Goal: Task Accomplishment & Management: Use online tool/utility

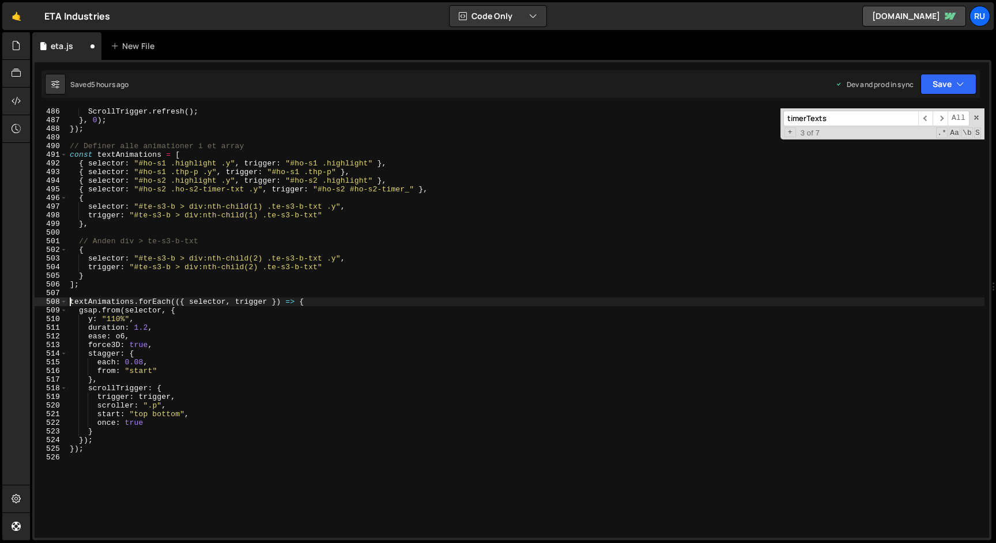
scroll to position [4193, 0]
click at [328, 298] on div "ScrollTrigger . refresh ( ) ; } , 0 ) ; }) ; // Definer alle animationer i et a…" at bounding box center [525, 330] width 917 height 447
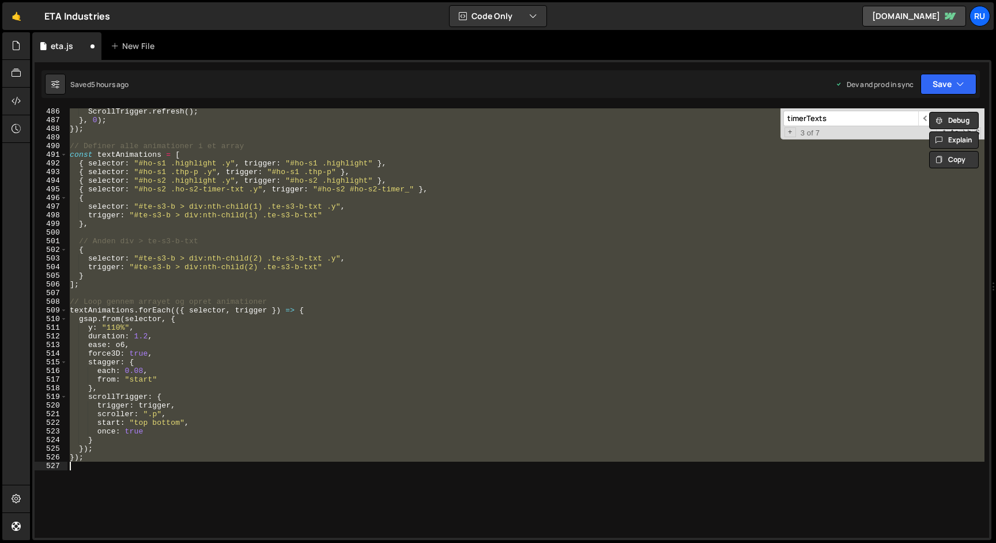
click at [225, 337] on div "ScrollTrigger . refresh ( ) ; } , 0 ) ; }) ; // Definer alle animationer i et a…" at bounding box center [525, 330] width 917 height 447
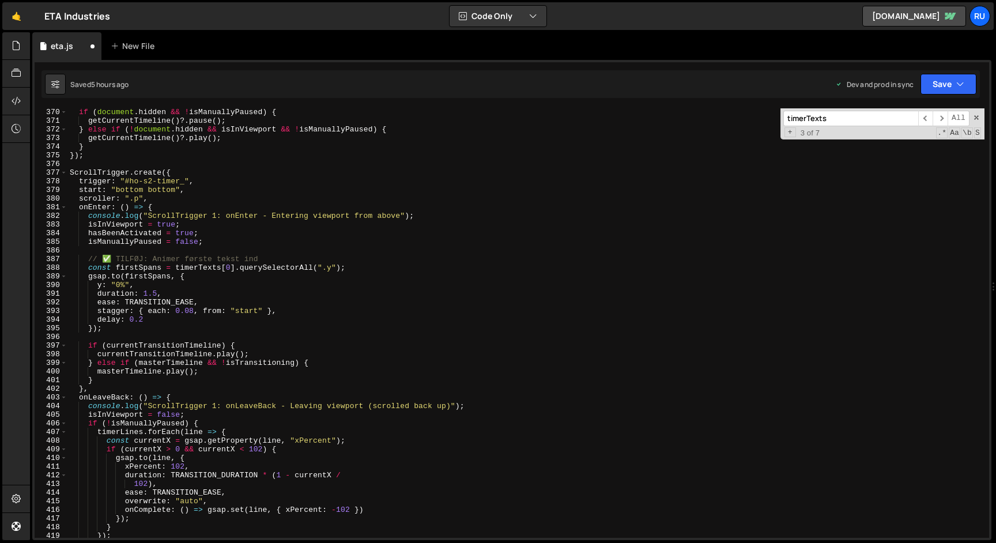
scroll to position [3190, 0]
click at [131, 158] on div "if ( document . hidden && ! isManuallyPaused ) { getCurrentTimeline ( ) ?. paus…" at bounding box center [525, 331] width 917 height 447
type textarea "});"
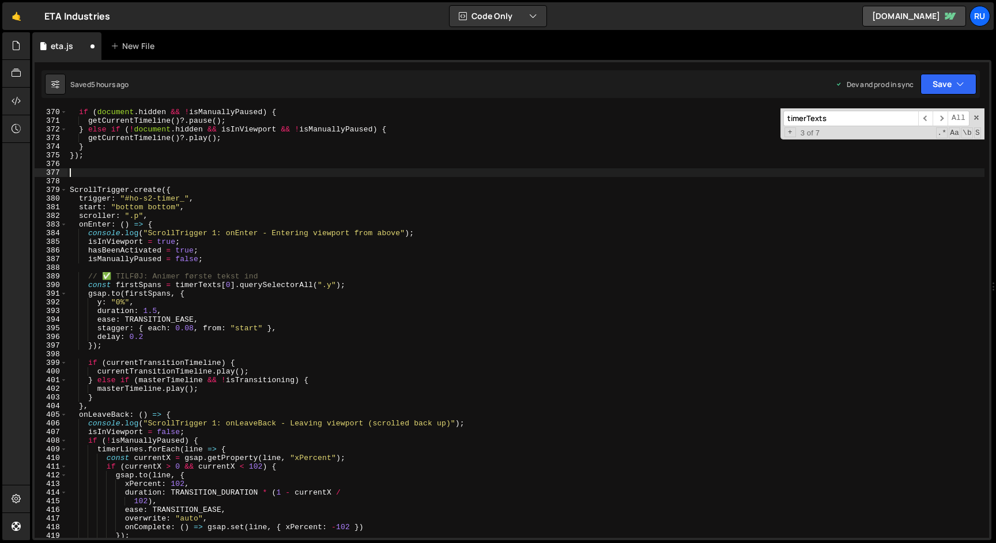
paste textarea "let hasAnimatedFirstText = false;"
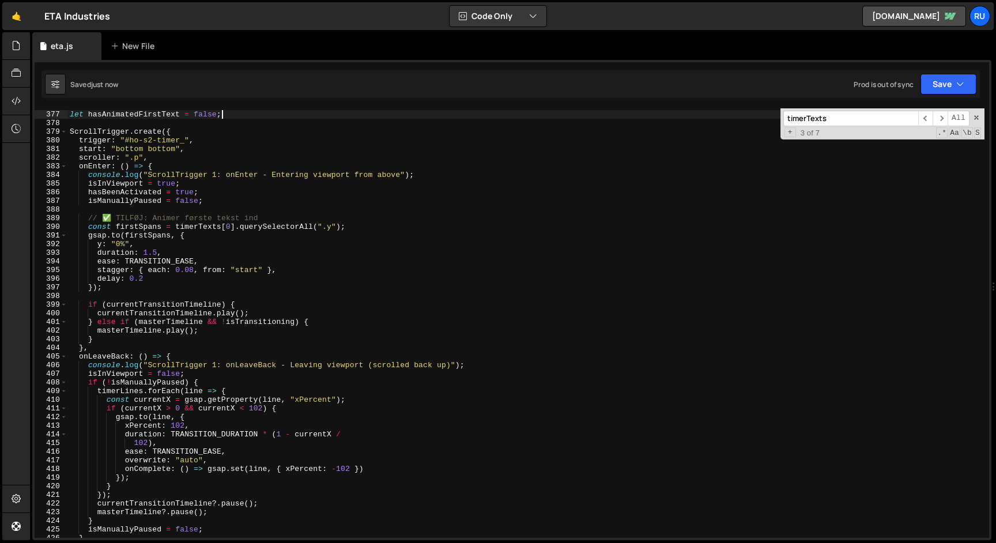
scroll to position [3248, 0]
click at [936, 85] on button "Save" at bounding box center [948, 84] width 56 height 21
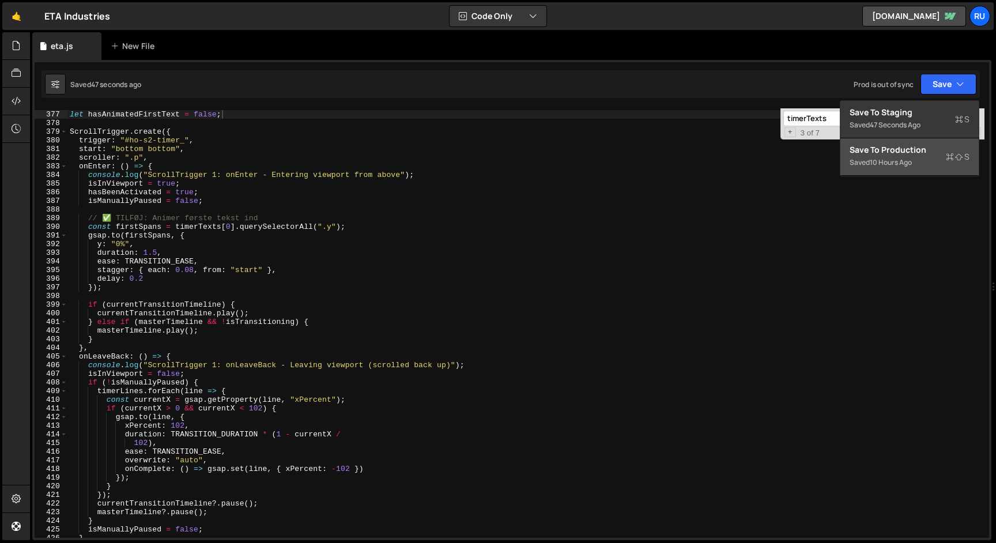
click at [925, 157] on div "Saved 10 hours ago" at bounding box center [909, 163] width 120 height 14
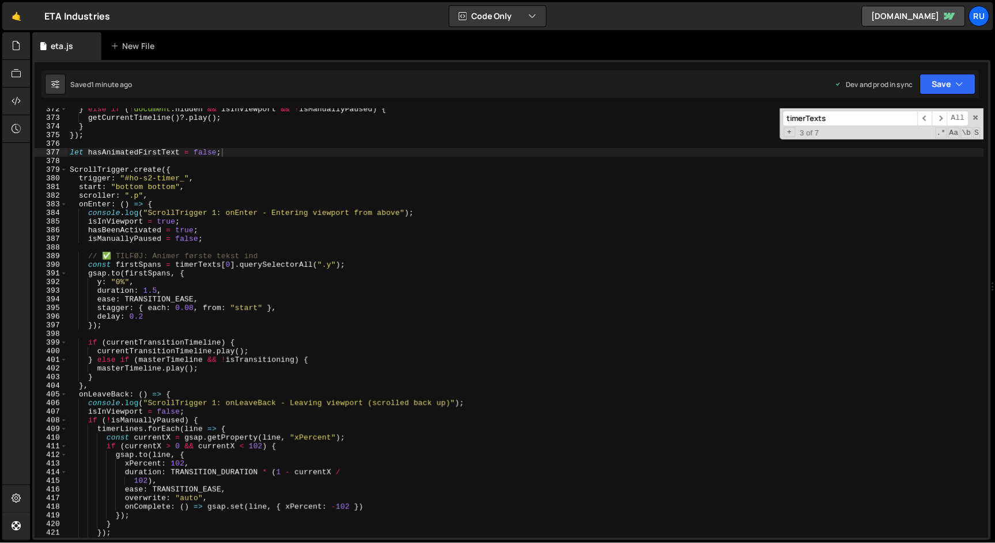
scroll to position [3210, 0]
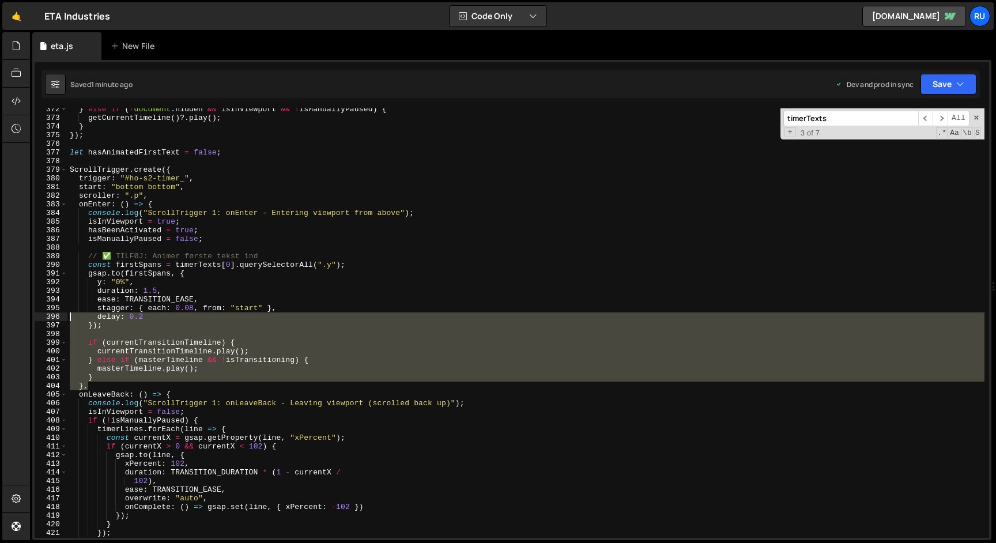
drag, startPoint x: 100, startPoint y: 385, endPoint x: 87, endPoint y: 264, distance: 121.2
click at [88, 264] on div "} else if ( ! document . hidden && isInViewport && ! isManuallyPaused ) { getCu…" at bounding box center [525, 328] width 917 height 447
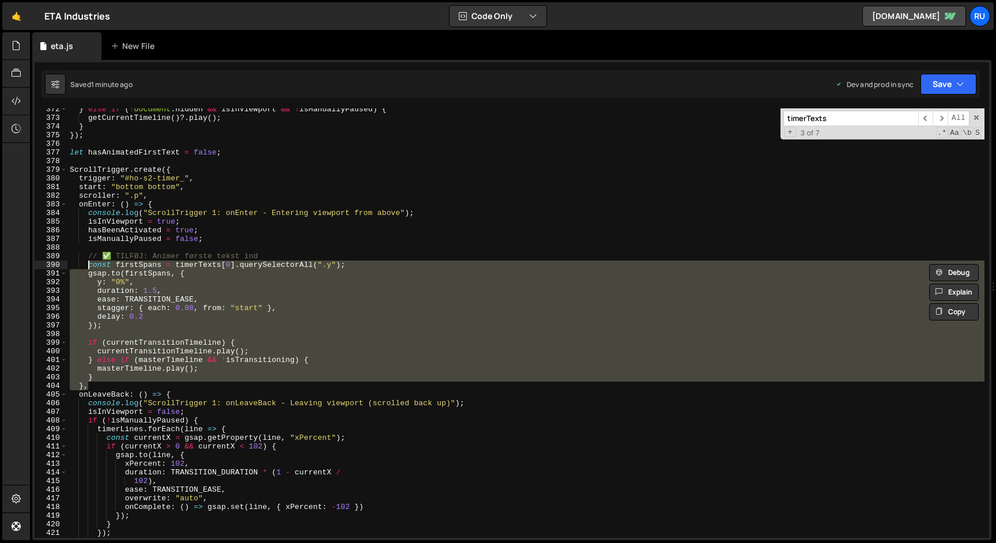
paste textarea "},"
paste textarea
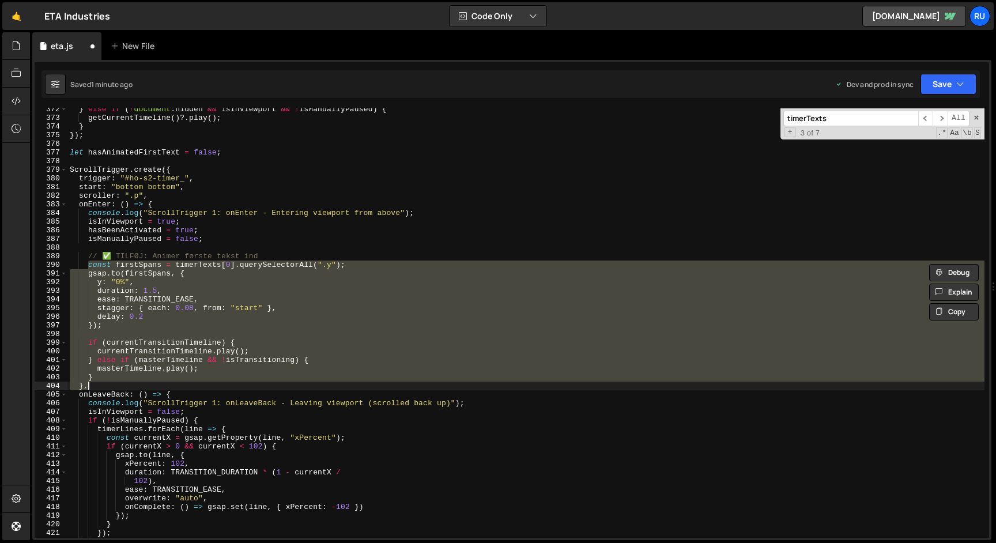
type textarea "},"
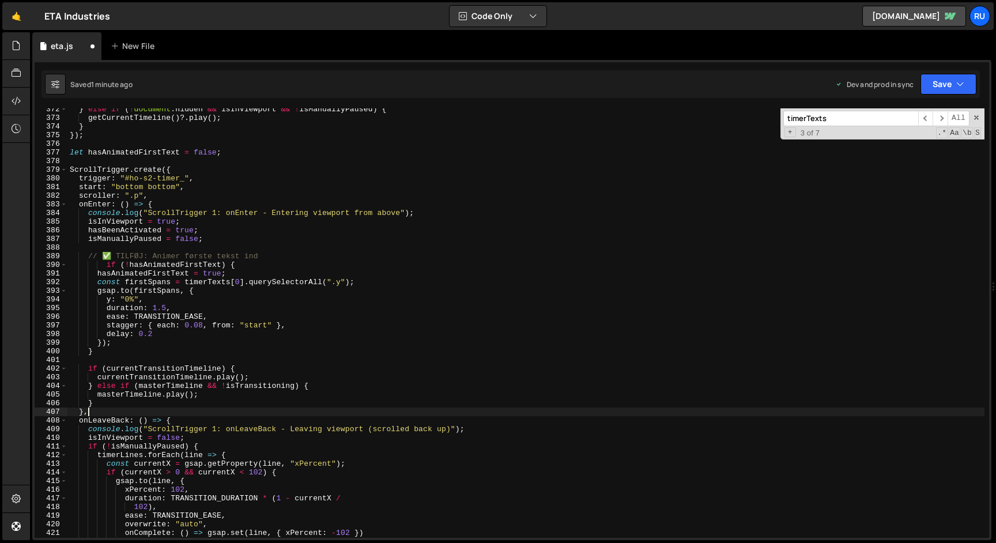
click at [943, 89] on button "Save" at bounding box center [948, 84] width 56 height 21
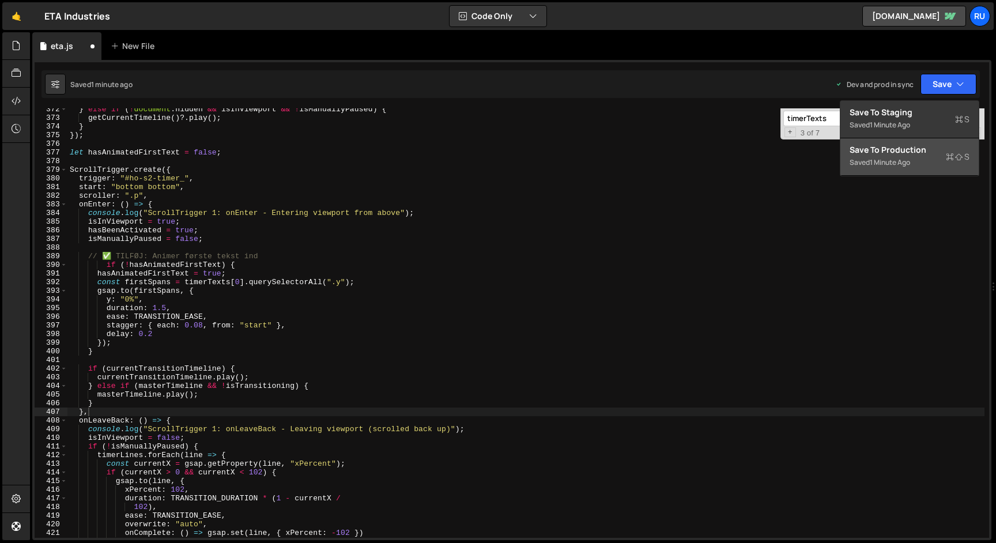
click at [921, 153] on div "Save to Production S" at bounding box center [909, 150] width 120 height 12
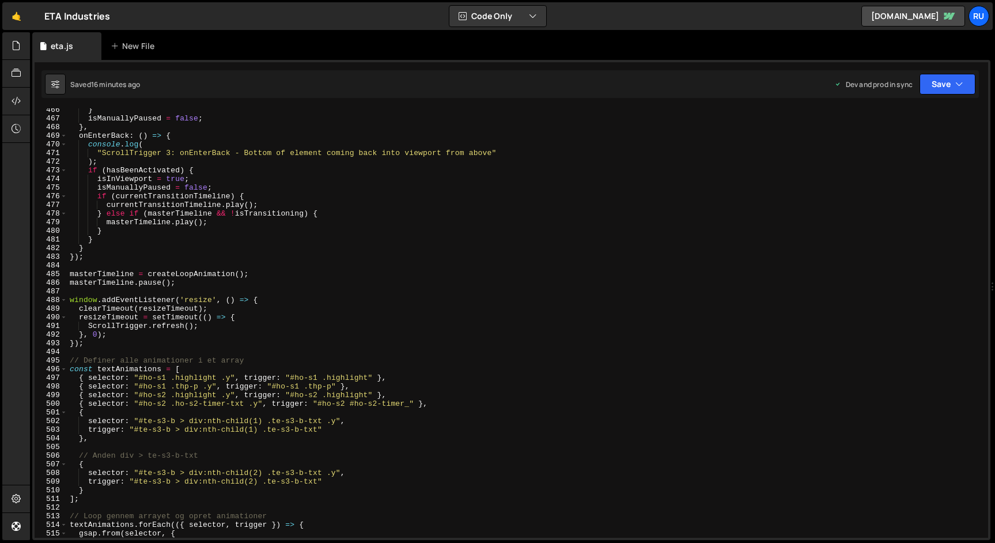
scroll to position [4379, 0]
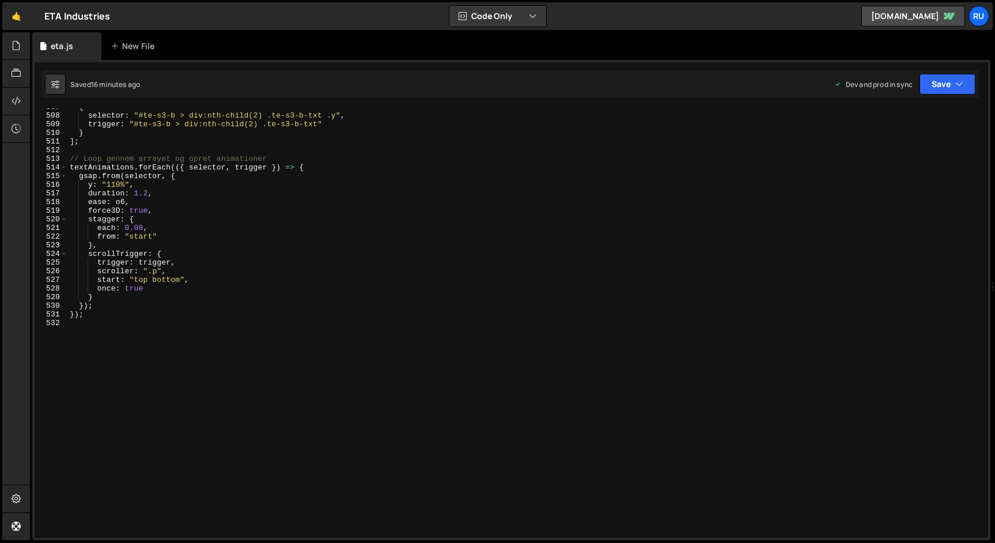
type textarea "});"
click at [149, 312] on div "{ selector : "#te-s3-b > div:nth-child(2) .te-s3-b-txt .y" , trigger : "#te-s3-…" at bounding box center [525, 326] width 916 height 447
paste textarea "gsap.set(".te-s3-b-img > div", { y: 77.5625 });"
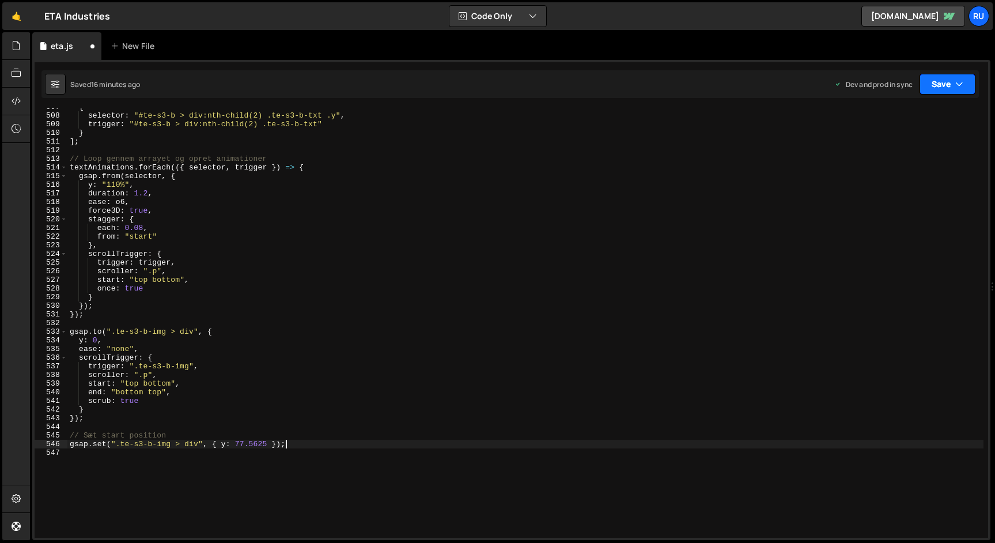
click at [959, 82] on icon "button" at bounding box center [959, 84] width 8 height 12
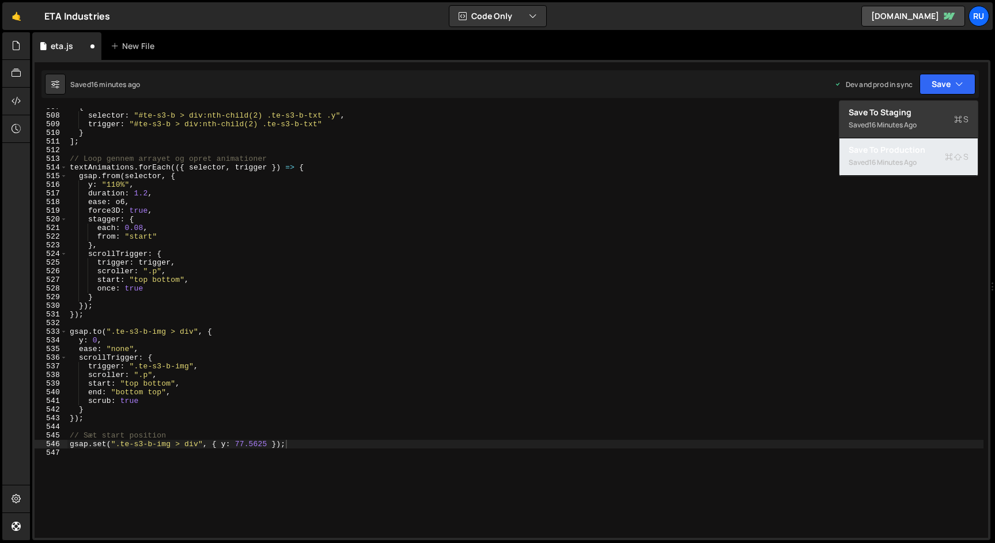
click at [928, 161] on div "Saved 16 minutes ago" at bounding box center [909, 163] width 120 height 14
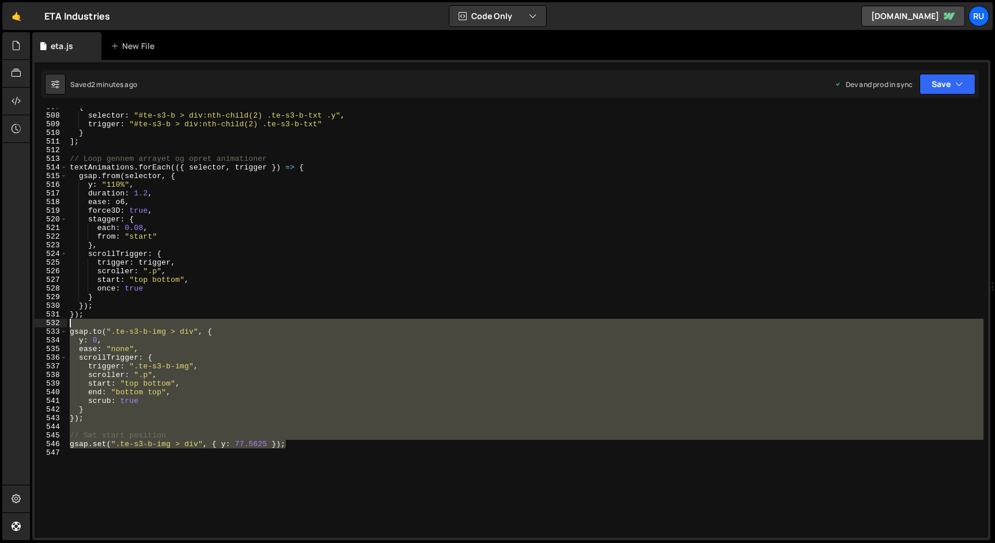
drag, startPoint x: 305, startPoint y: 447, endPoint x: 56, endPoint y: 325, distance: 277.3
click at [56, 325] on div "gsap.set(".te-s3-b-img > div", { y: 77.5625 }); 507 508 509 510 511 512 513 514…" at bounding box center [512, 322] width 954 height 429
click at [201, 354] on div "{ selector : "#te-s3-b > div:nth-child(2) .te-s3-b-txt .y" , trigger : "#te-s3-…" at bounding box center [525, 322] width 916 height 429
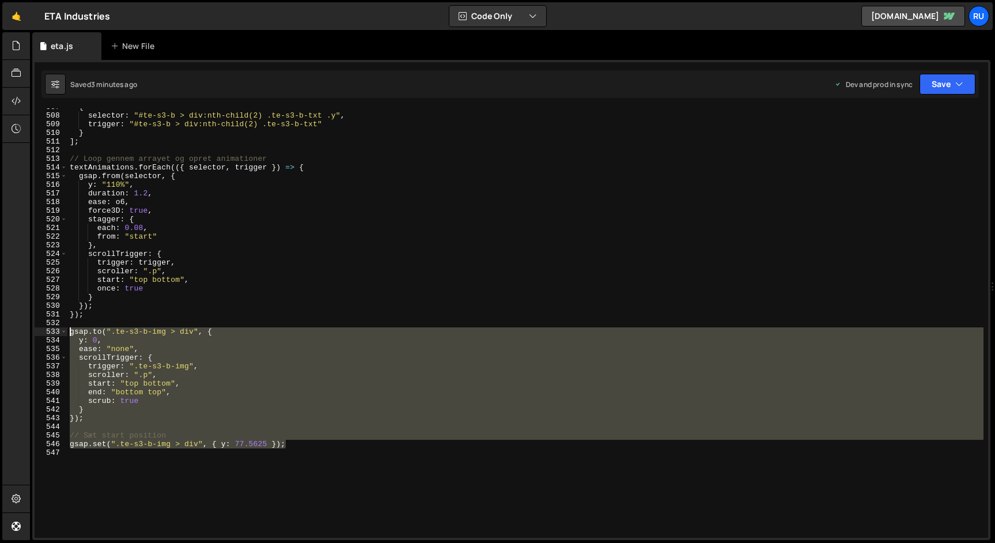
drag, startPoint x: 292, startPoint y: 442, endPoint x: 6, endPoint y: 331, distance: 306.5
click at [6, 331] on div "Hold on a sec... Are you certain you wish to leave this page? Any changes you'v…" at bounding box center [497, 271] width 995 height 543
paste textarea "});"
type textarea "});"
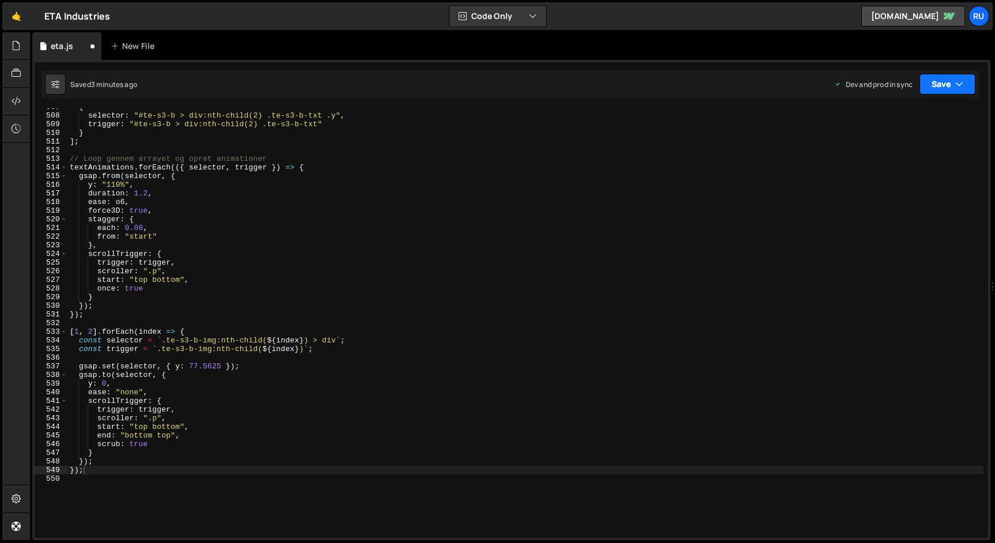
click at [955, 78] on button "Save" at bounding box center [948, 84] width 56 height 21
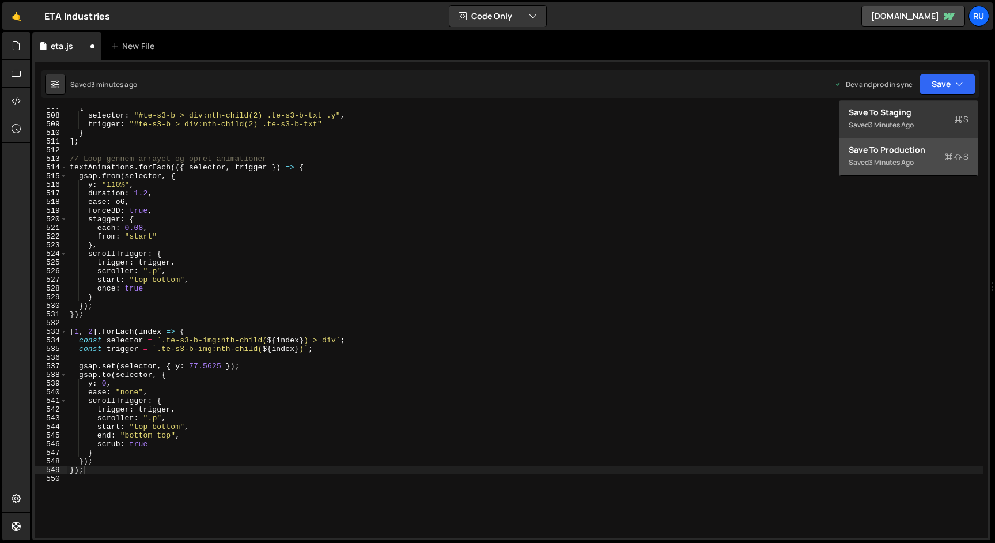
click at [932, 163] on div "Saved 3 minutes ago" at bounding box center [909, 163] width 120 height 14
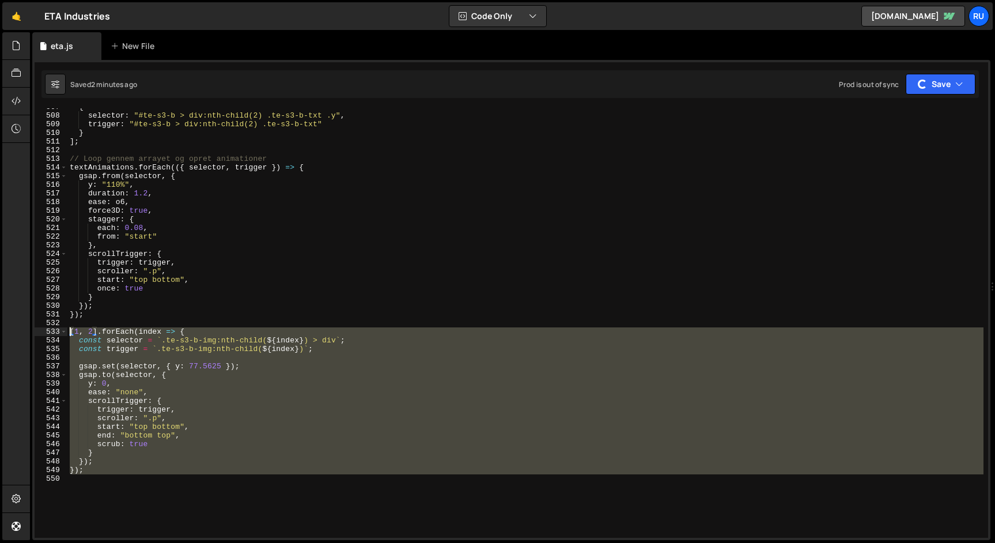
drag, startPoint x: 96, startPoint y: 474, endPoint x: 29, endPoint y: 331, distance: 157.5
click at [29, 331] on div "Hold on a sec... Are you certain you wish to leave this page? Any changes you'v…" at bounding box center [497, 271] width 995 height 543
paste textarea "})"
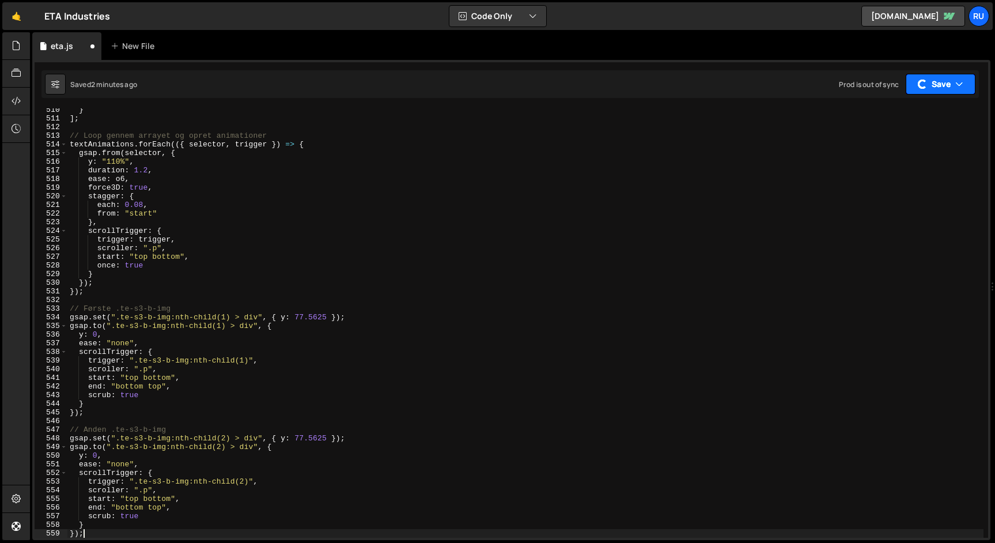
click at [931, 84] on button "Save" at bounding box center [941, 84] width 70 height 21
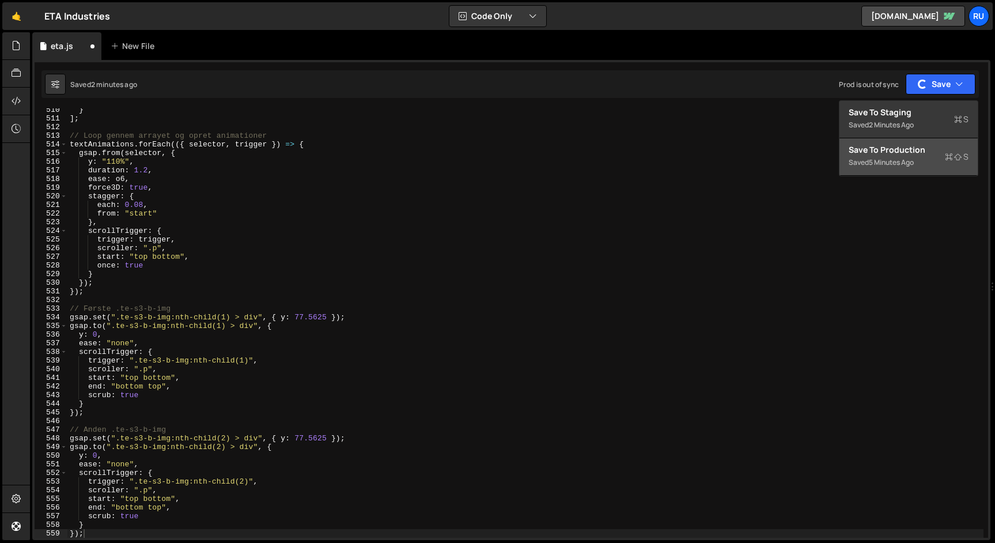
click at [904, 161] on div "5 minutes ago" at bounding box center [891, 162] width 45 height 10
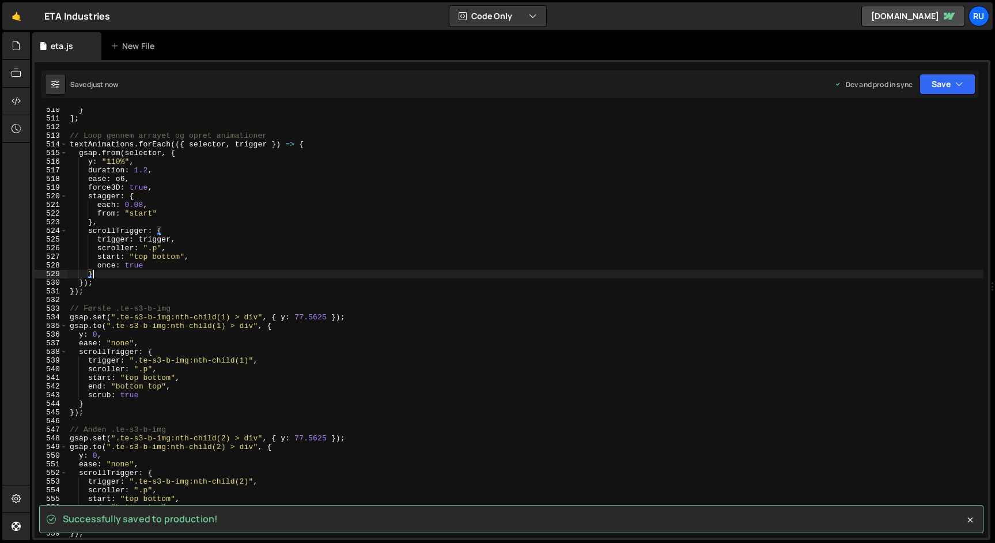
click at [576, 270] on div "} ] ; // Loop gennem arrayet og opret animationer textAnimations . forEach (({ …" at bounding box center [525, 328] width 916 height 447
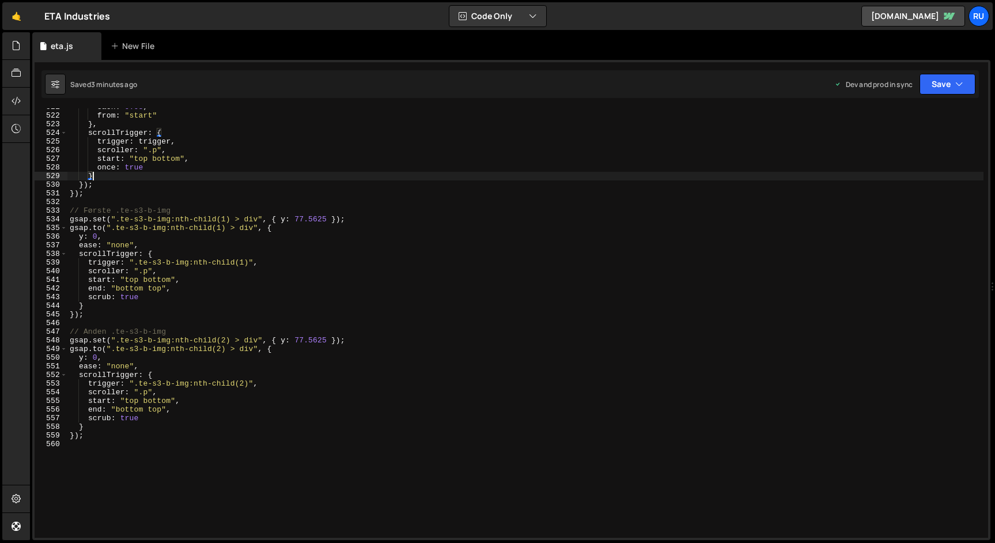
scroll to position [4544, 0]
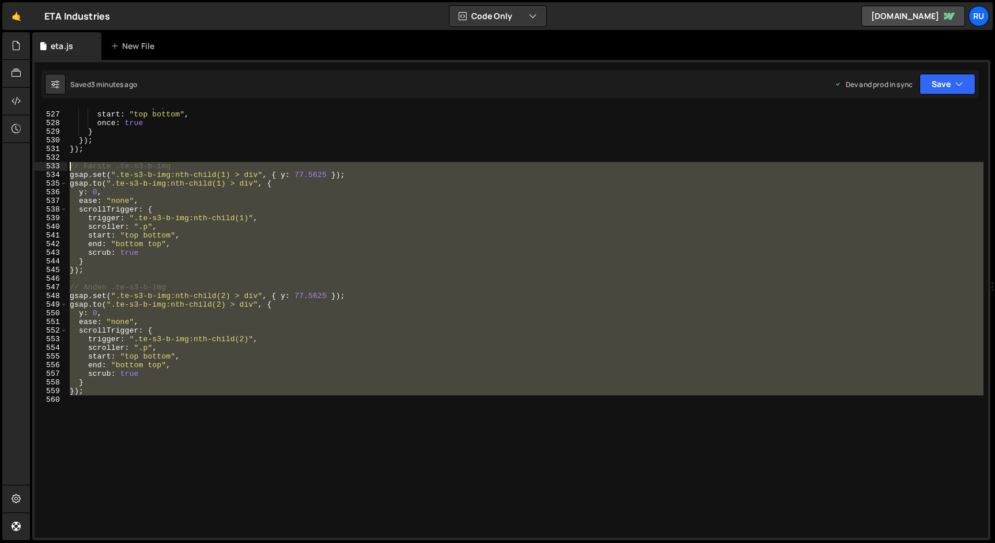
drag, startPoint x: 100, startPoint y: 397, endPoint x: 40, endPoint y: 165, distance: 240.0
click at [40, 165] on div "} 526 527 528 529 530 531 532 533 534 535 536 537 538 539 540 541 542 543 544 5…" at bounding box center [512, 322] width 954 height 429
paste textarea
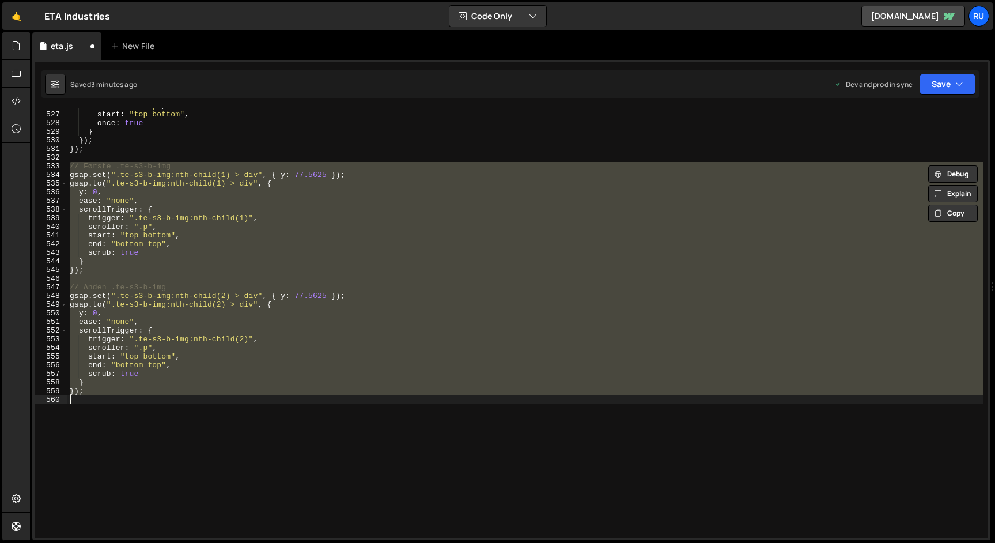
paste textarea
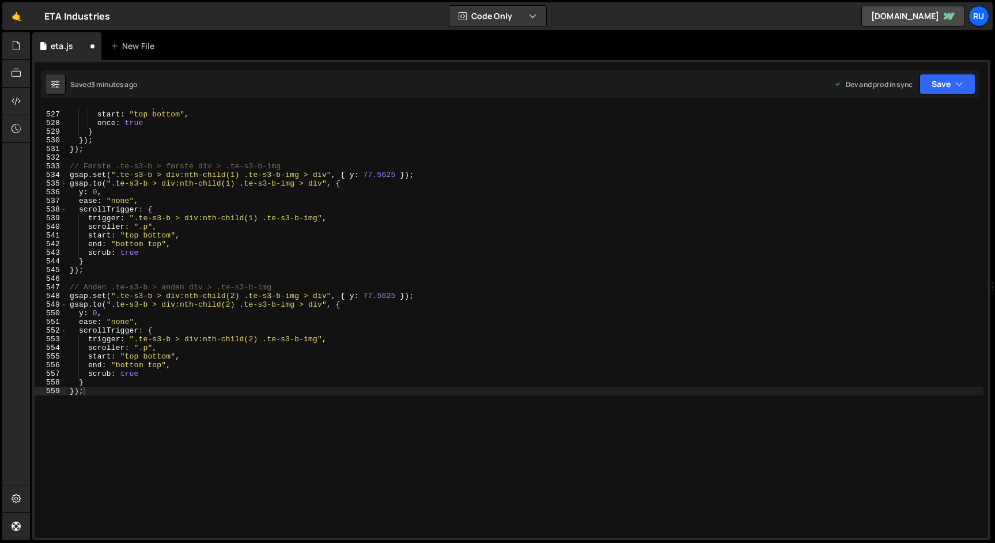
click at [948, 73] on div "Saved 3 minutes ago Dev and prod in sync Upgrade to Edit Save Save to Staging S…" at bounding box center [509, 84] width 937 height 28
click at [948, 78] on button "Save" at bounding box center [948, 84] width 56 height 21
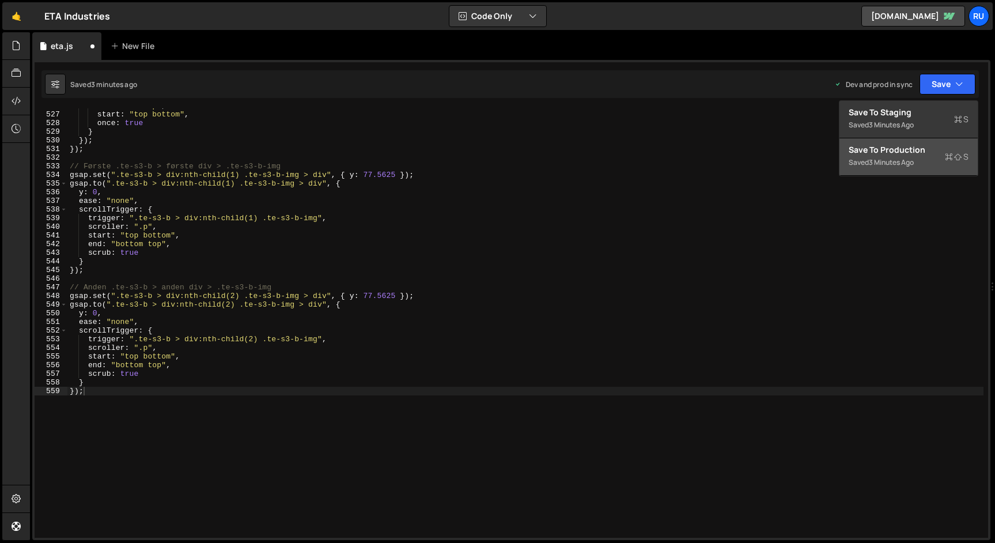
click at [939, 158] on div "Saved 3 minutes ago" at bounding box center [909, 163] width 120 height 14
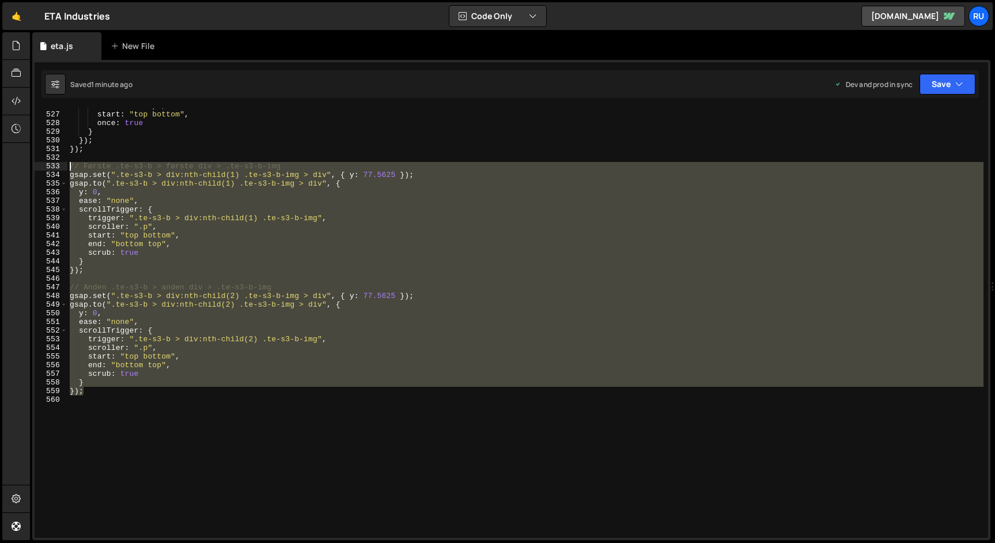
drag, startPoint x: 98, startPoint y: 391, endPoint x: 18, endPoint y: 167, distance: 237.8
click at [18, 167] on div "Hold on a sec... Are you certain you wish to leave this page? Any changes you'v…" at bounding box center [497, 271] width 995 height 543
paste textarea "gsap.set(""
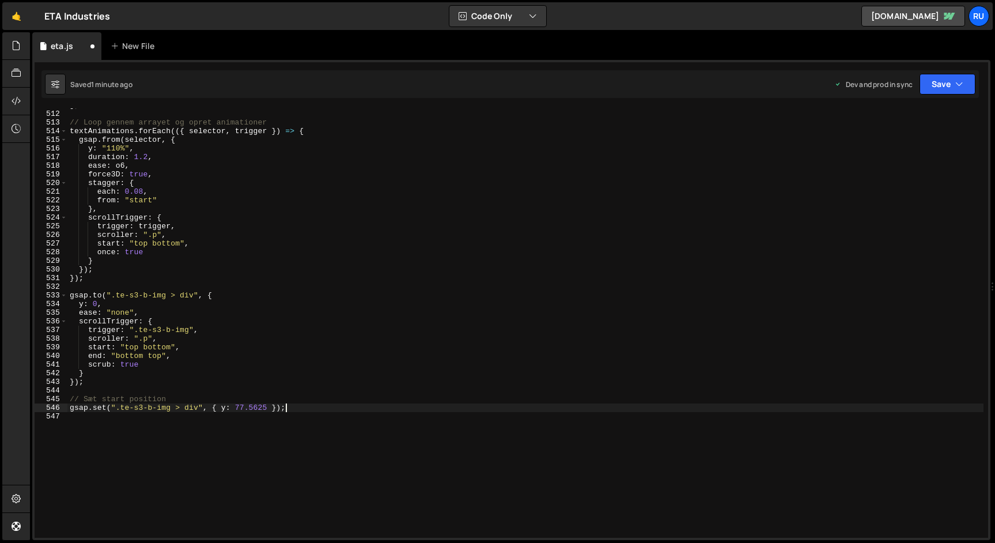
scroll to position [4399, 0]
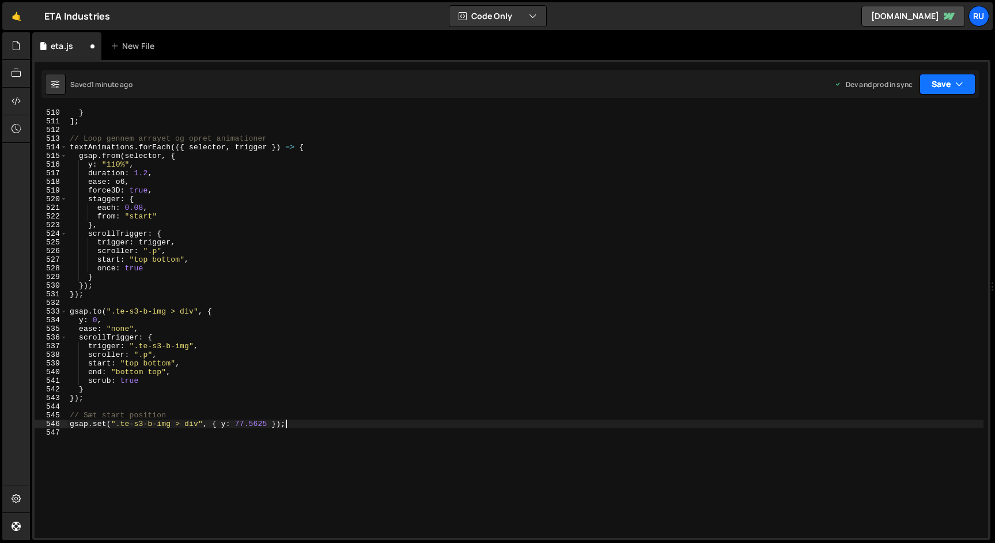
click at [955, 86] on button "Save" at bounding box center [948, 84] width 56 height 21
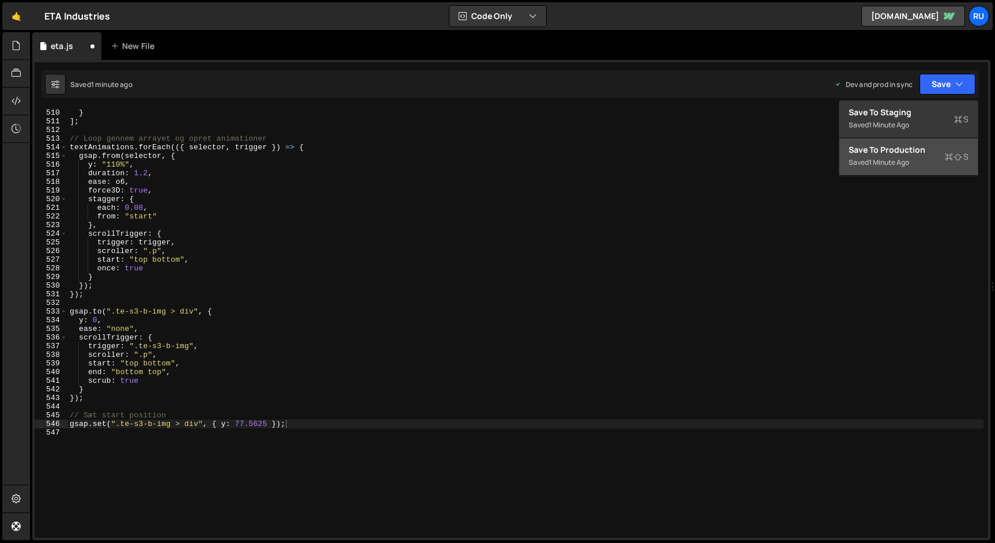
click at [937, 158] on div "Saved 1 minute ago" at bounding box center [909, 163] width 120 height 14
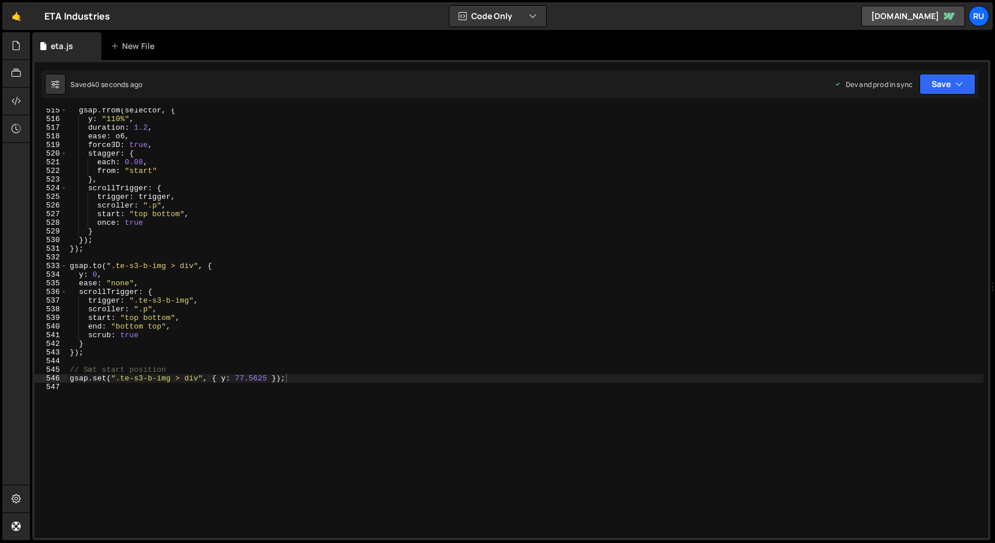
scroll to position [4447, 0]
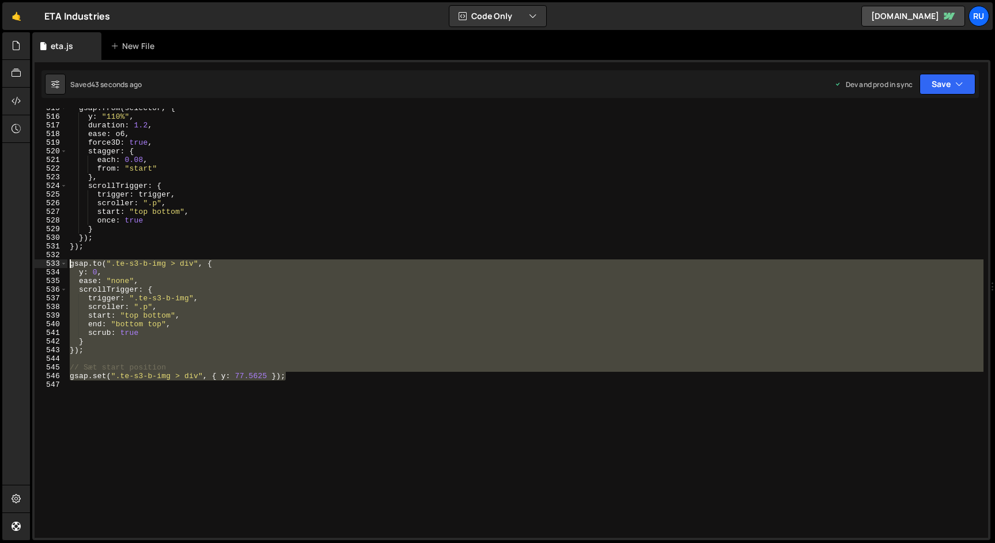
drag, startPoint x: 319, startPoint y: 379, endPoint x: 16, endPoint y: 267, distance: 322.5
click at [16, 267] on div "Hold on a sec... Are you certain you wish to leave this page? Any changes you'v…" at bounding box center [497, 271] width 995 height 543
paste textarea "});"
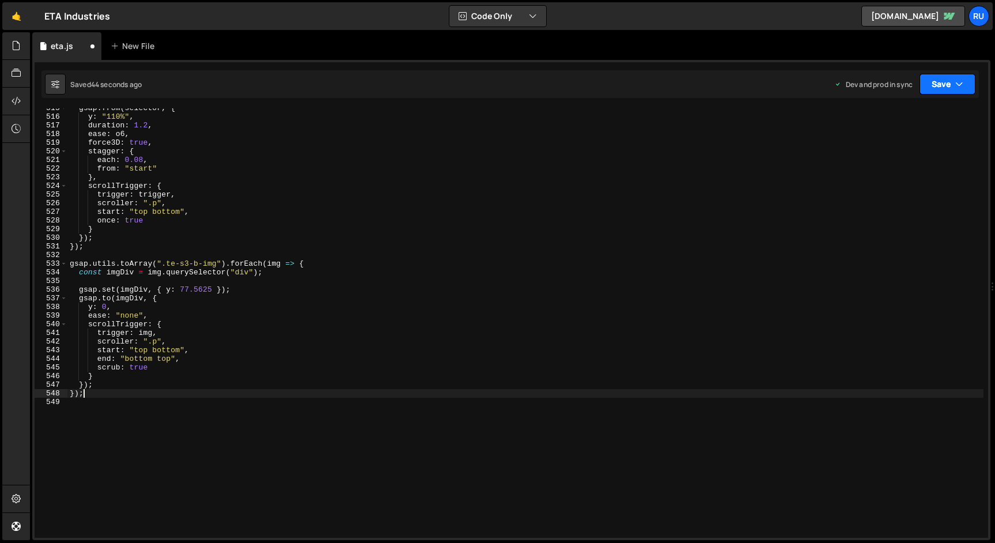
click at [939, 90] on button "Save" at bounding box center [948, 84] width 56 height 21
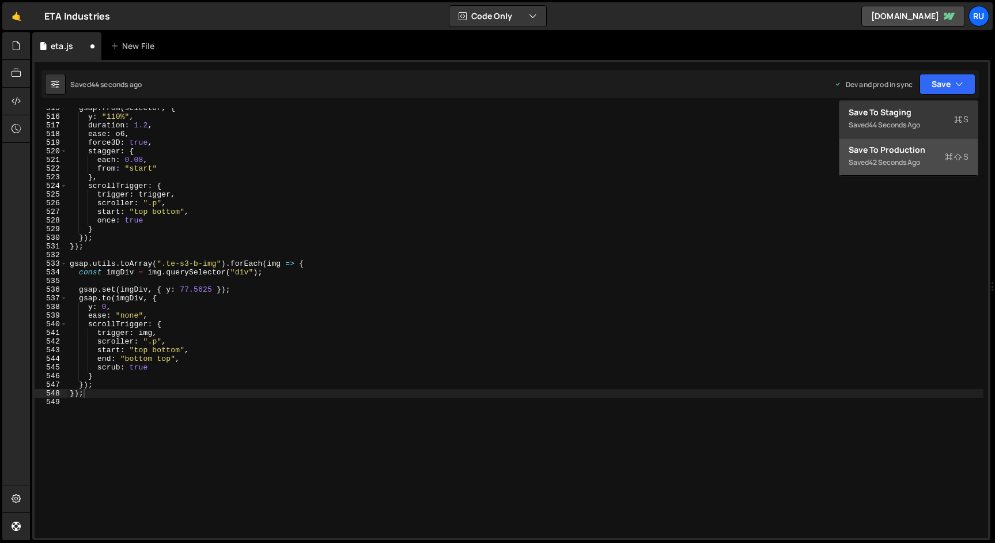
click at [909, 162] on div "42 seconds ago" at bounding box center [894, 162] width 51 height 10
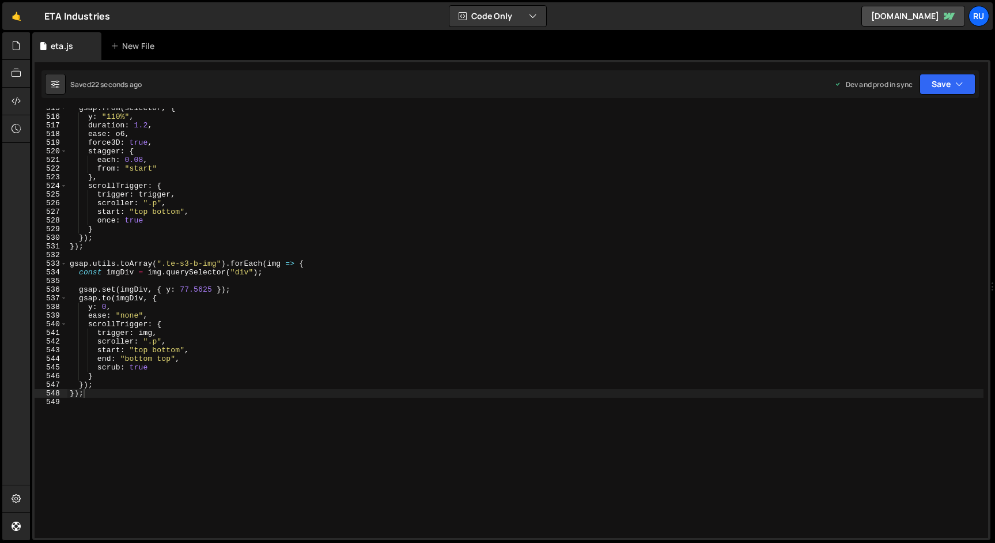
click at [247, 327] on div "gsap . from ( selector , { y : "110%" , duration : 1.2 , ease : o6 , force3D : …" at bounding box center [525, 327] width 916 height 447
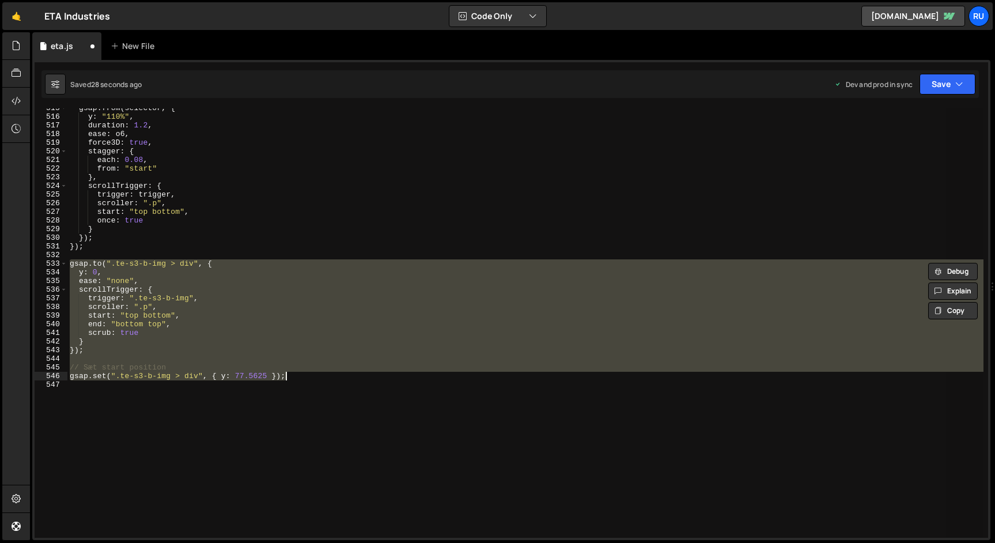
click at [247, 327] on div "gsap . from ( selector , { y : "110%" , duration : 1.2 , ease : o6 , force3D : …" at bounding box center [525, 322] width 916 height 429
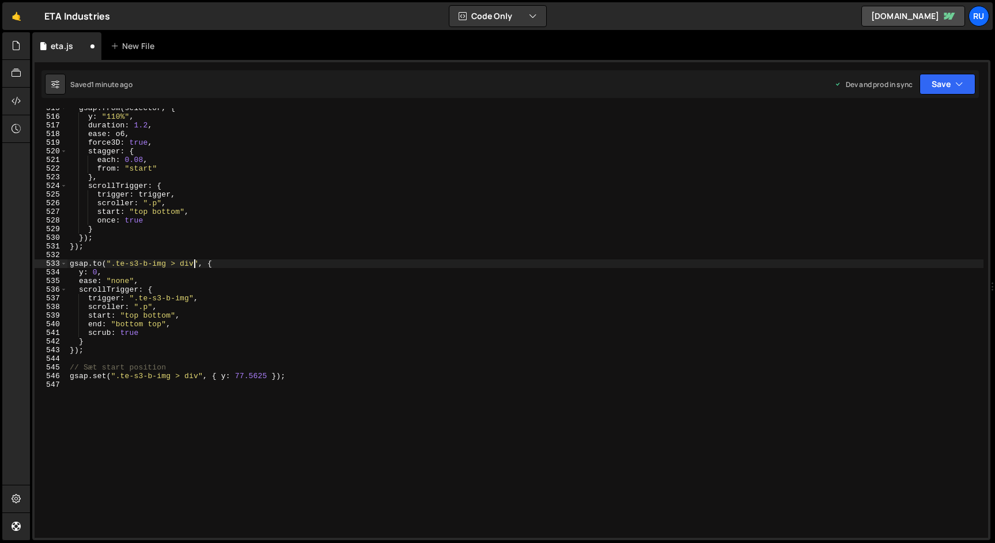
click at [193, 263] on div "gsap . from ( selector , { y : "110%" , duration : 1.2 , ease : o6 , force3D : …" at bounding box center [525, 327] width 916 height 447
paste textarea "div:nth-child(1)"
click at [194, 262] on div "gsap . from ( selector , { y : "110%" , duration : 1.2 , ease : o6 , force3D : …" at bounding box center [525, 327] width 916 height 447
click at [248, 263] on div "gsap . from ( selector , { y : "110%" , duration : 1.2 , ease : o6 , force3D : …" at bounding box center [525, 327] width 916 height 447
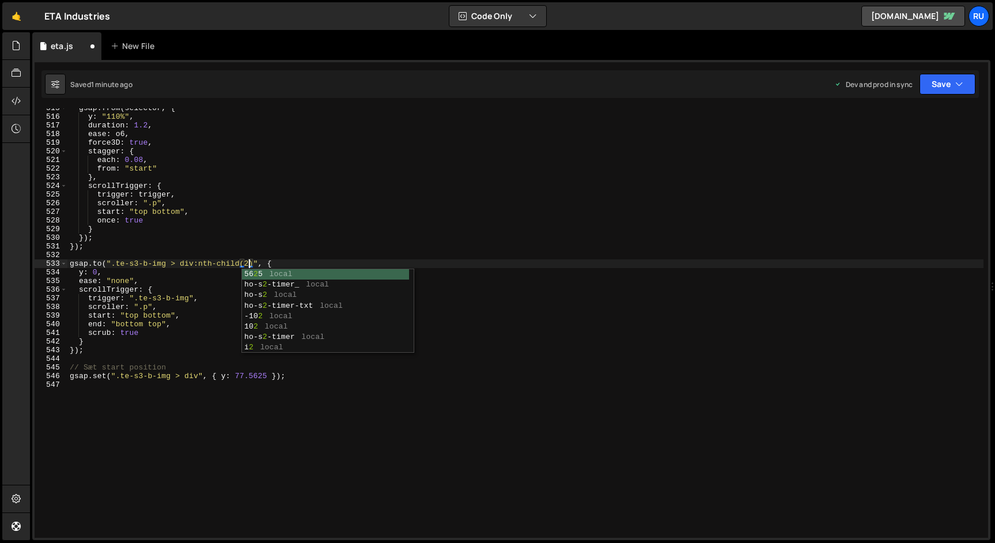
click at [198, 286] on div "gsap . from ( selector , { y : "110%" , duration : 1.2 , ease : o6 , force3D : …" at bounding box center [525, 327] width 916 height 447
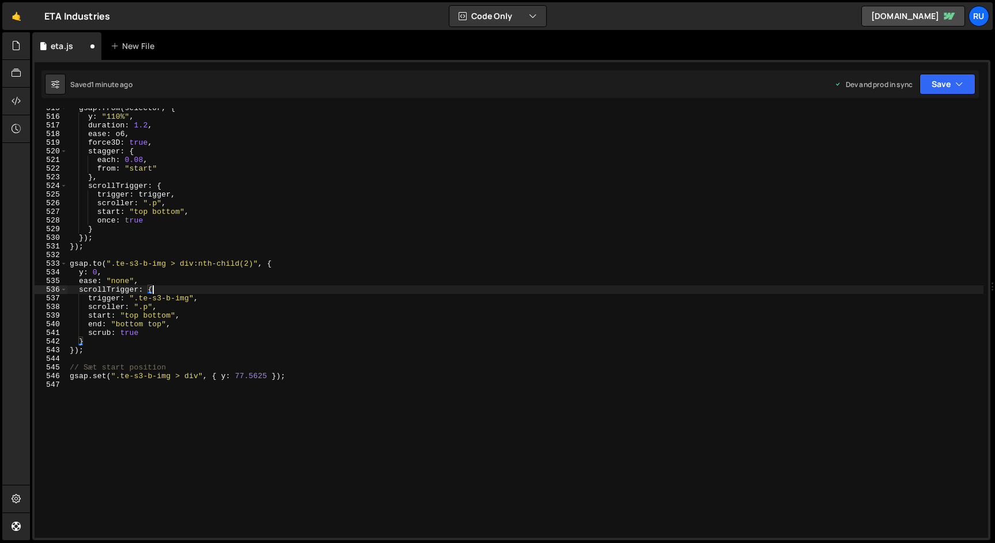
scroll to position [0, 6]
click at [189, 298] on div "gsap . from ( selector , { y : "110%" , duration : 1.2 , ease : o6 , force3D : …" at bounding box center [525, 327] width 916 height 447
drag, startPoint x: 190, startPoint y: 299, endPoint x: 139, endPoint y: 299, distance: 50.1
click at [139, 299] on div "gsap . from ( selector , { y : "110%" , duration : 1.2 , ease : o6 , force3D : …" at bounding box center [525, 327] width 916 height 447
paste textarea ".te-s3-b > div:nth-child(1) ."
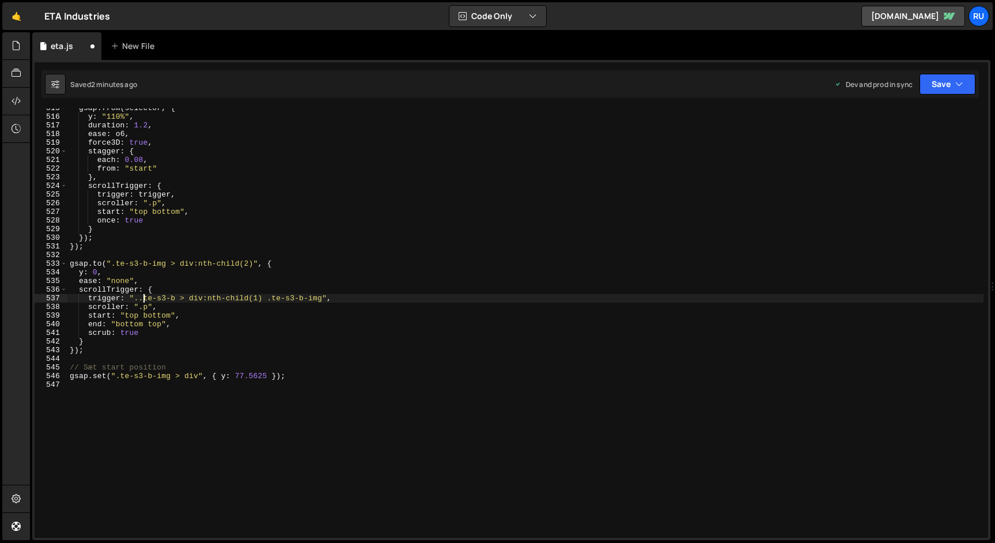
click at [142, 297] on div "gsap . from ( selector , { y : "110%" , duration : 1.2 , ease : o6 , force3D : …" at bounding box center [525, 327] width 916 height 447
click at [253, 304] on div "gsap . from ( selector , { y : "110%" , duration : 1.2 , ease : o6 , force3D : …" at bounding box center [525, 327] width 916 height 447
click at [252, 297] on div "gsap . from ( selector , { y : "110%" , duration : 1.2 , ease : o6 , force3D : …" at bounding box center [525, 327] width 916 height 447
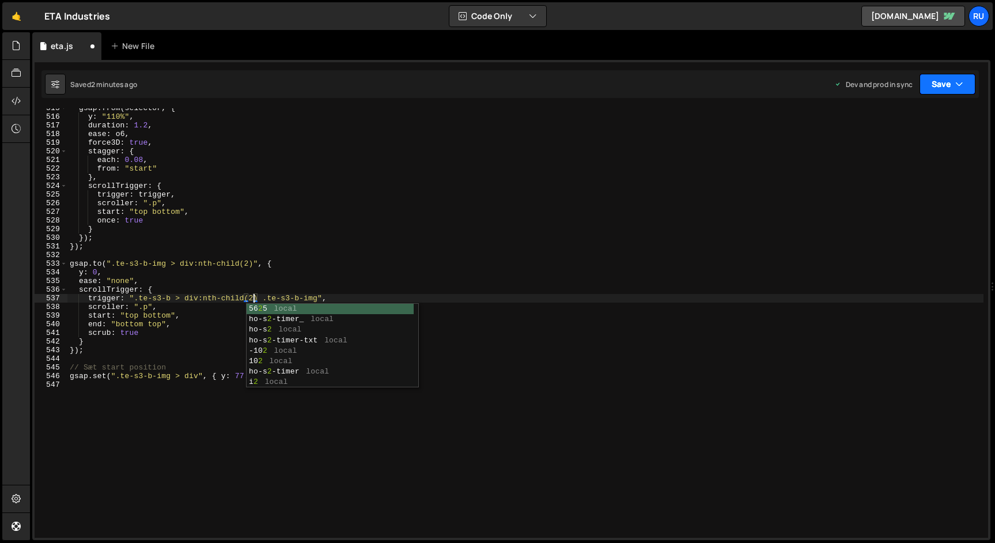
click at [945, 86] on button "Save" at bounding box center [948, 84] width 56 height 21
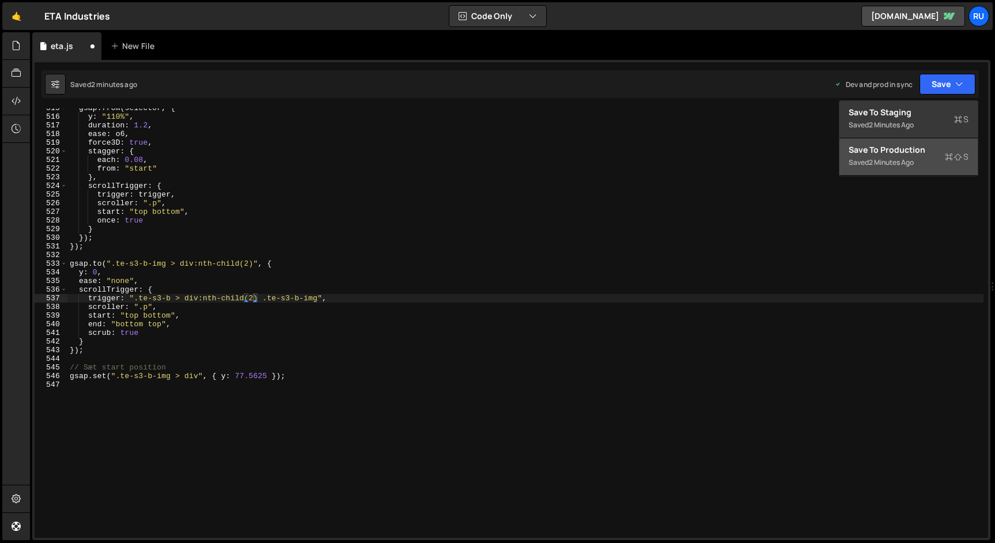
click at [924, 148] on div "Save to Production S" at bounding box center [909, 150] width 120 height 12
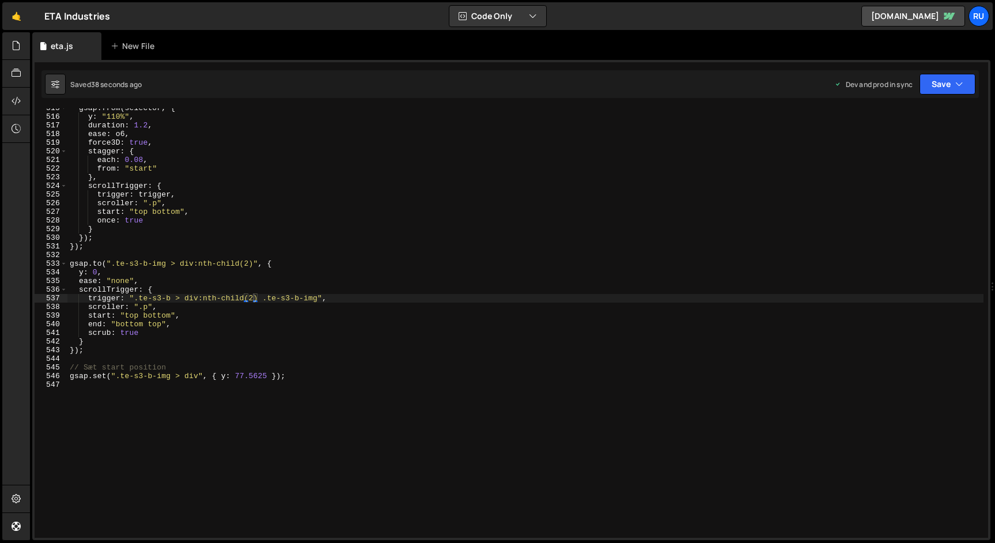
click at [249, 263] on div "gsap . from ( selector , { y : "110%" , duration : 1.2 , ease : o6 , force3D : …" at bounding box center [525, 327] width 916 height 447
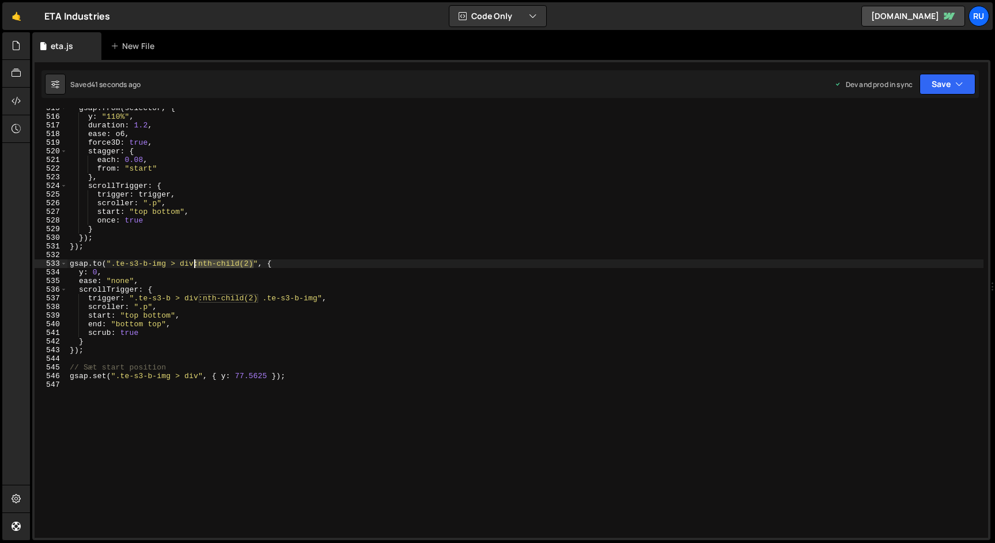
drag, startPoint x: 254, startPoint y: 264, endPoint x: 194, endPoint y: 264, distance: 59.3
click at [194, 264] on div "gsap . from ( selector , { y : "110%" , duration : 1.2 , ease : o6 , force3D : …" at bounding box center [525, 327] width 916 height 447
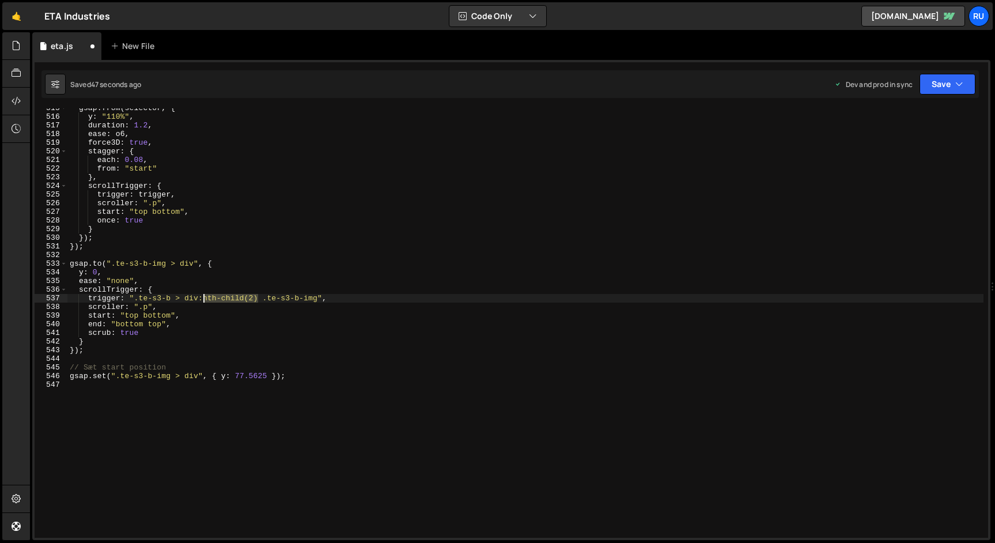
drag, startPoint x: 258, startPoint y: 297, endPoint x: 202, endPoint y: 300, distance: 55.4
click at [202, 300] on div "gsap . from ( selector , { y : "110%" , duration : 1.2 , ease : o6 , force3D : …" at bounding box center [525, 327] width 916 height 447
click at [948, 80] on button "Save" at bounding box center [948, 84] width 56 height 21
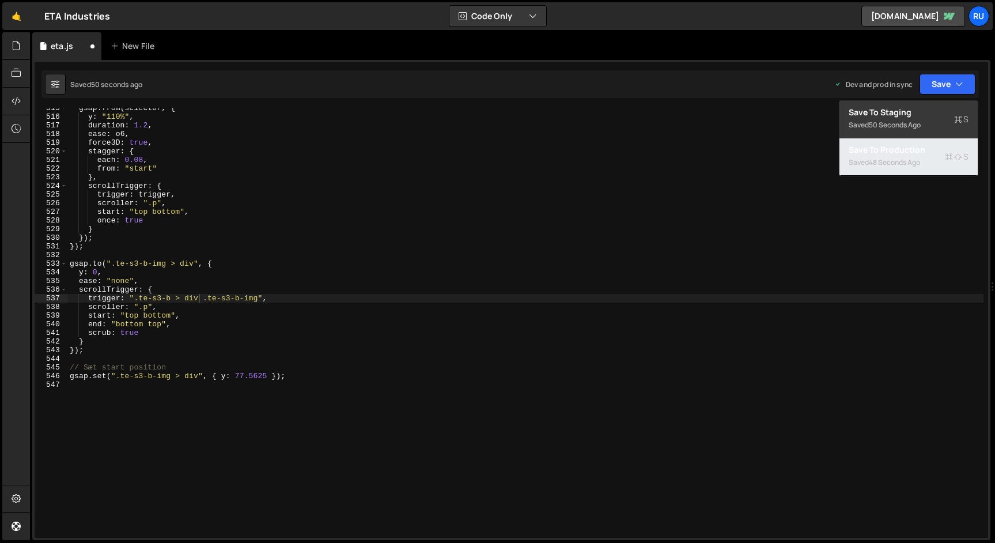
click at [927, 159] on div "Saved 48 seconds ago" at bounding box center [909, 163] width 120 height 14
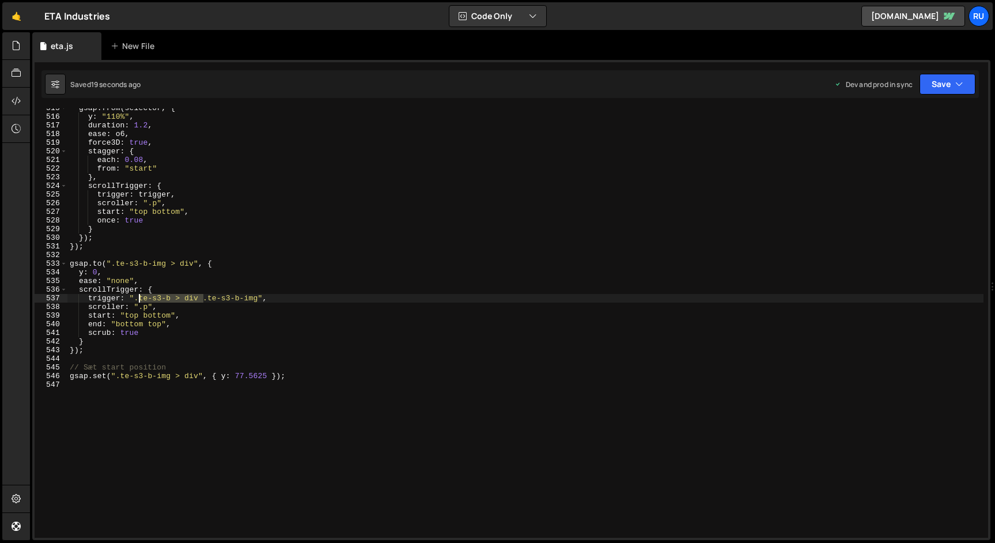
drag, startPoint x: 205, startPoint y: 299, endPoint x: 139, endPoint y: 299, distance: 65.1
click at [139, 299] on div "gsap . from ( selector , { y : "110%" , duration : 1.2 , ease : o6 , force3D : …" at bounding box center [525, 327] width 916 height 447
type textarea "trigger: ".te-s3-b-img","
click at [940, 86] on button "Save" at bounding box center [948, 84] width 56 height 21
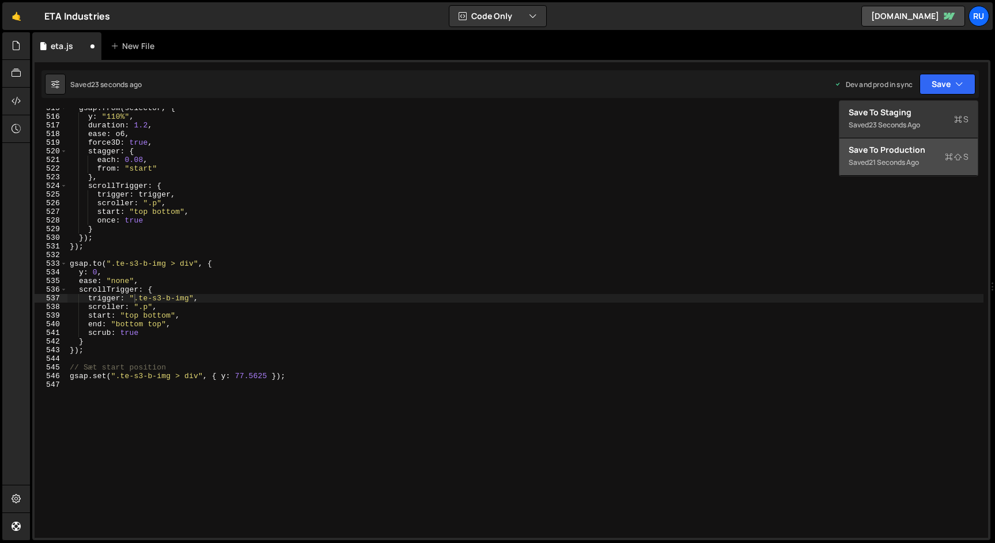
click at [931, 145] on div "Save to Production S" at bounding box center [909, 150] width 120 height 12
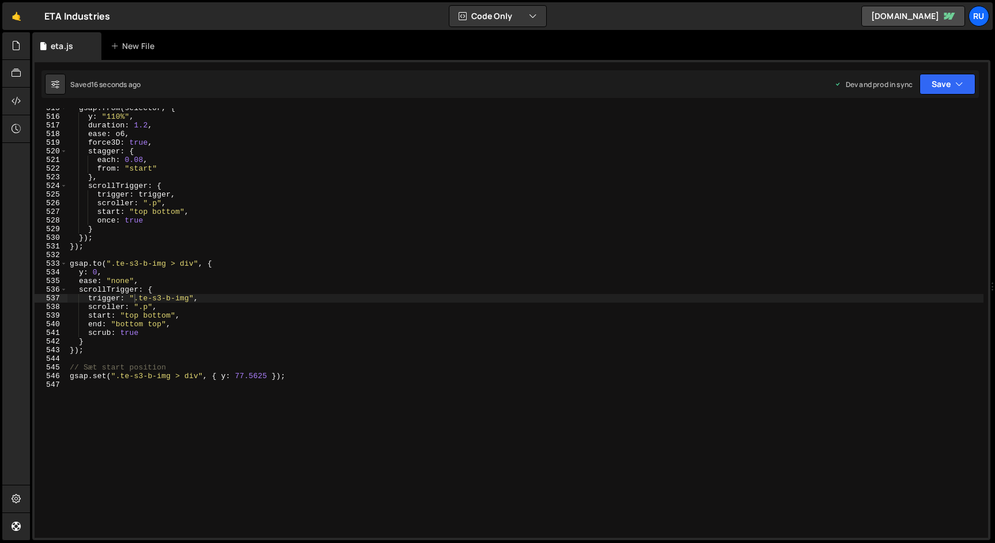
scroll to position [0, 0]
click at [206, 415] on div "gsap . from ( selector , { y : "110%" , duration : 1.2 , ease : o6 , force3D : …" at bounding box center [525, 327] width 916 height 447
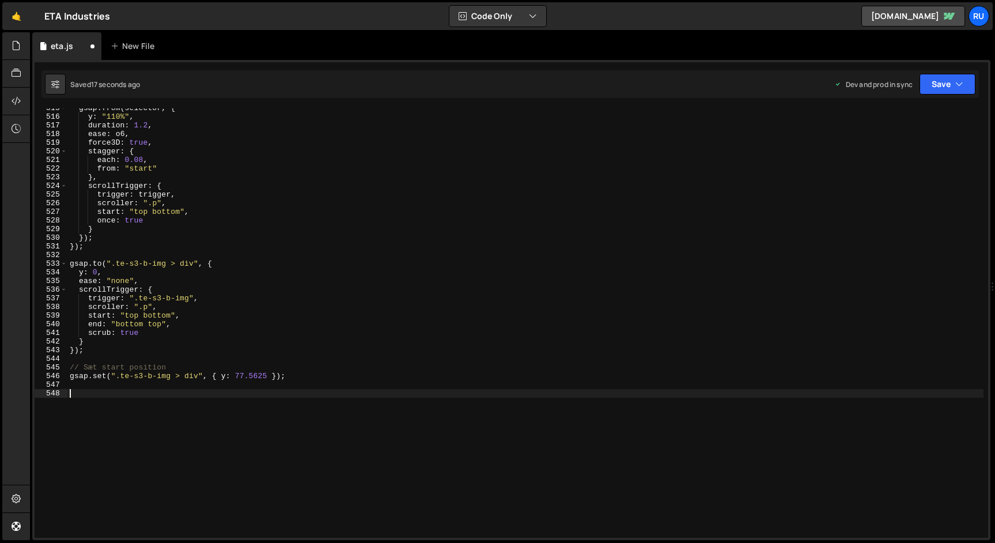
paste textarea ".te-s3-b > div:nth-child(1) .te-s3-b-img"
drag, startPoint x: 194, startPoint y: 395, endPoint x: 135, endPoint y: 392, distance: 58.2
click at [135, 392] on div "gsap . from ( selector , { y : "110%" , duration : 1.2 , ease : o6 , force3D : …" at bounding box center [525, 327] width 916 height 447
click at [194, 264] on div "gsap . from ( selector , { y : "110%" , duration : 1.2 , ease : o6 , force3D : …" at bounding box center [525, 327] width 916 height 447
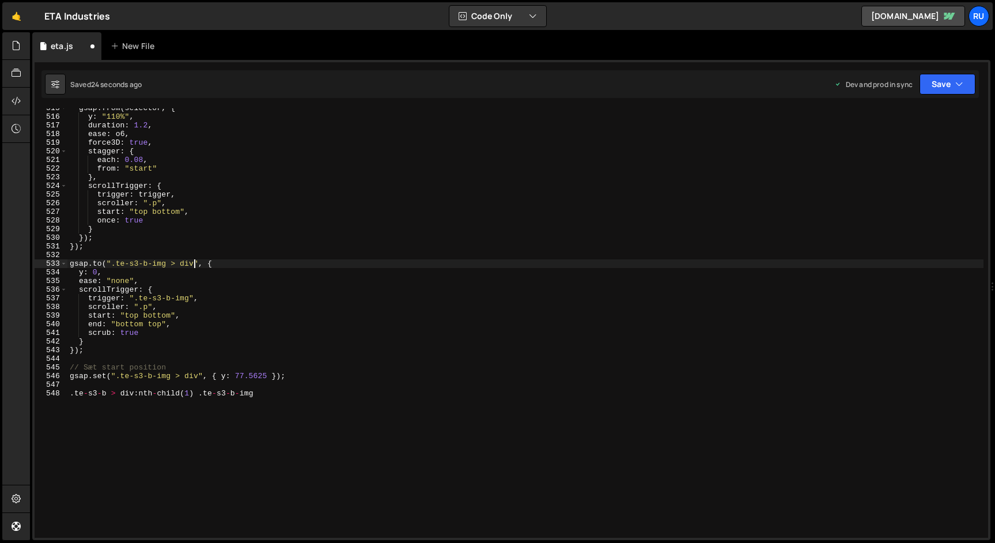
paste textarea ":nth-child(1)"
click at [188, 298] on div "gsap . from ( selector , { y : "110%" , duration : 1.2 , ease : o6 , force3D : …" at bounding box center [525, 327] width 916 height 447
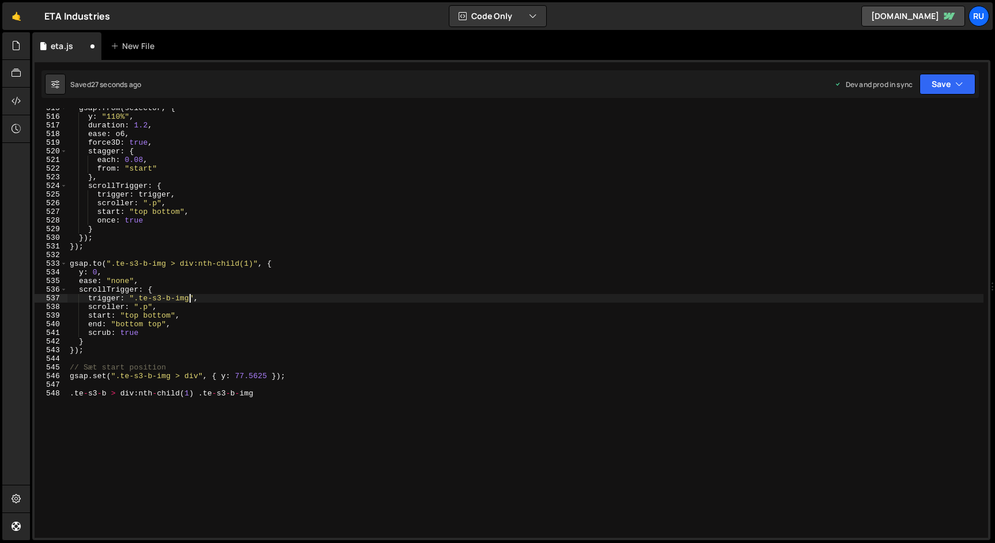
paste textarea ":nth-child(1)"
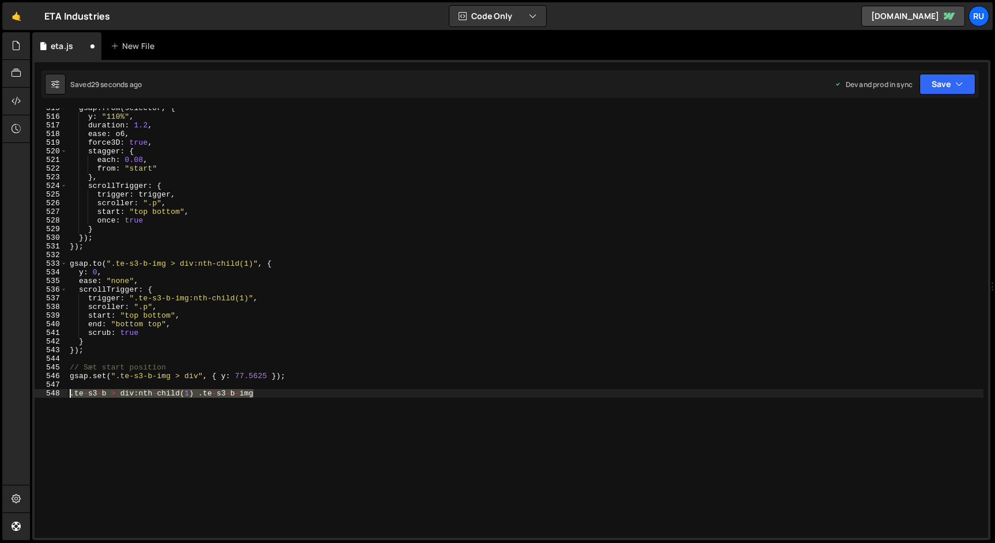
drag, startPoint x: 273, startPoint y: 396, endPoint x: 0, endPoint y: 396, distance: 272.5
click at [0, 396] on div "Hold on a sec... Are you certain you wish to leave this page? Any changes you'v…" at bounding box center [497, 271] width 995 height 543
type textarea ".te-s3-b > div:nth-child(1) .te-s3-b-img"
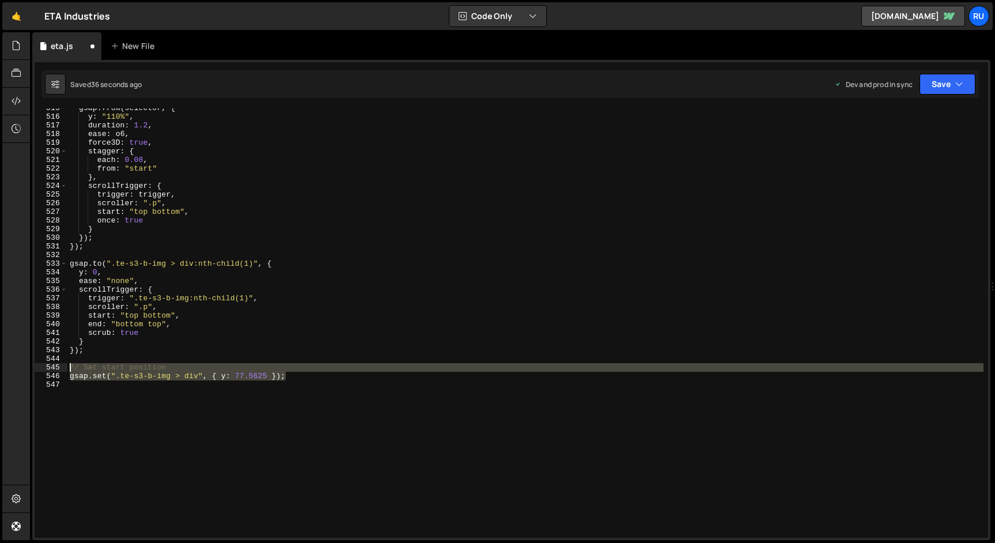
drag, startPoint x: 296, startPoint y: 376, endPoint x: 37, endPoint y: 365, distance: 258.9
click at [37, 365] on div "515 516 517 518 519 520 521 522 523 524 525 526 527 528 529 530 531 532 533 534…" at bounding box center [512, 322] width 954 height 429
type textarea "// Sæt start position gsap.set(".te-s3-b-img > div", { y: 77.5625 });"
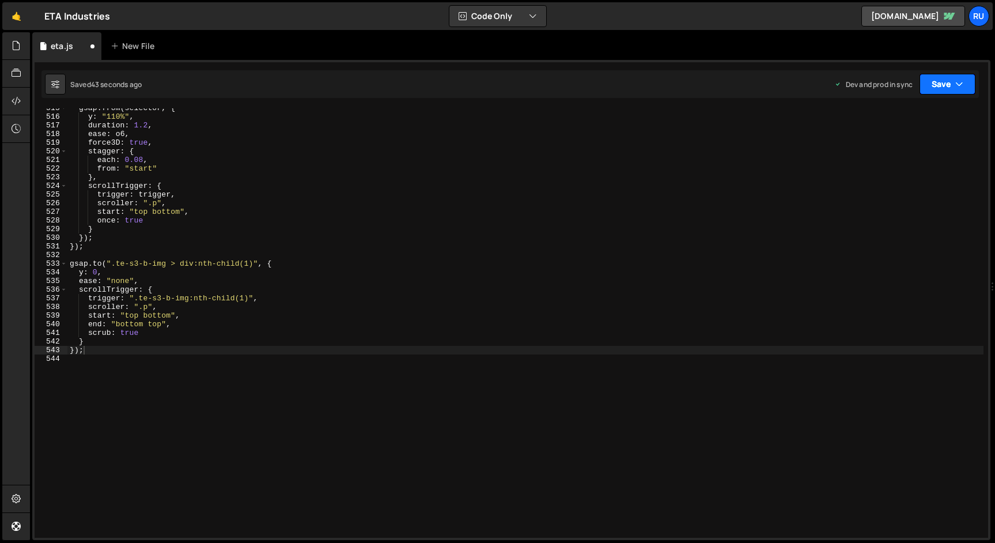
click at [944, 86] on button "Save" at bounding box center [948, 84] width 56 height 21
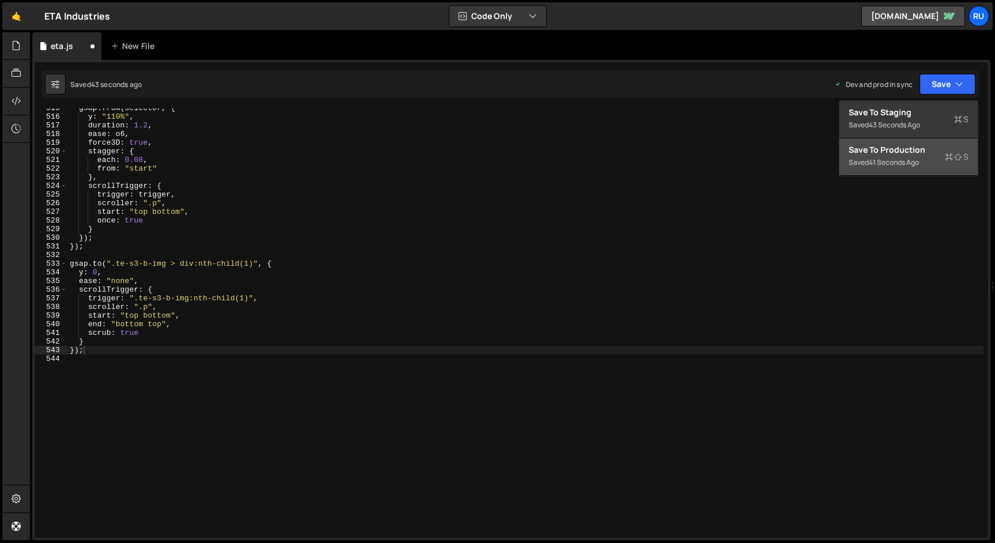
click at [928, 165] on div "Saved 41 seconds ago" at bounding box center [909, 163] width 120 height 14
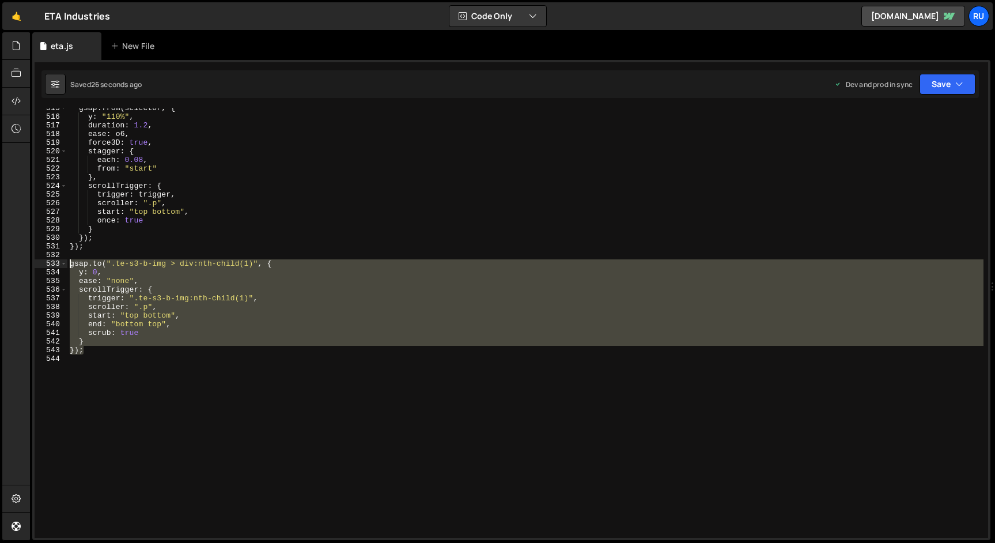
drag, startPoint x: 109, startPoint y: 349, endPoint x: 13, endPoint y: 261, distance: 130.1
click at [13, 262] on div "Hold on a sec... Are you certain you wish to leave this page? Any changes you'v…" at bounding box center [497, 271] width 995 height 543
click at [122, 347] on div "gsap . from ( selector , { y : "110%" , duration : 1.2 , ease : o6 , force3D : …" at bounding box center [525, 322] width 916 height 429
drag, startPoint x: 104, startPoint y: 351, endPoint x: 41, endPoint y: 266, distance: 105.6
click at [41, 266] on div "}); 515 516 517 518 519 520 521 522 523 524 525 526 527 528 529 530 531 532 533…" at bounding box center [512, 322] width 954 height 429
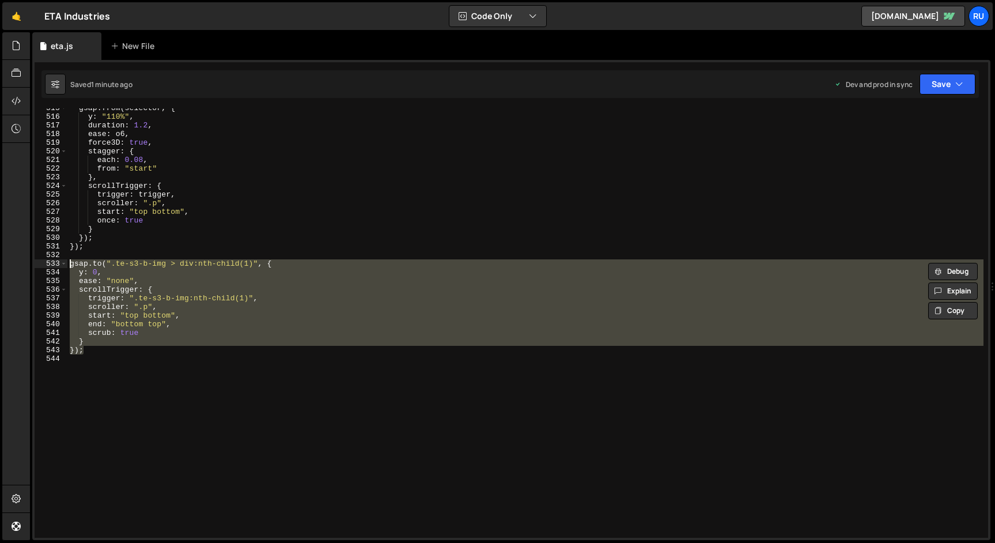
click at [206, 299] on div "gsap . from ( selector , { y : "110%" , duration : 1.2 , ease : o6 , force3D : …" at bounding box center [525, 322] width 916 height 429
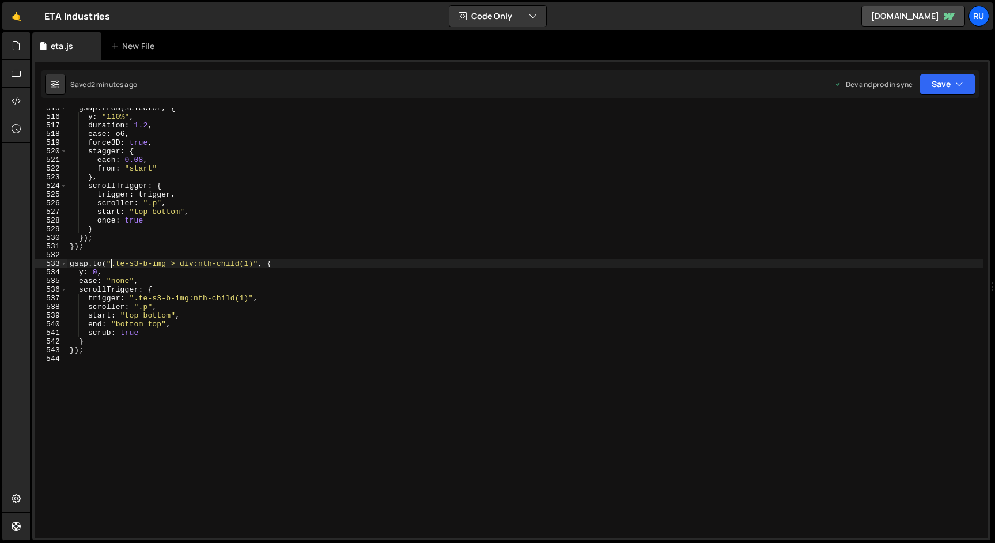
click at [110, 264] on div "gsap . from ( selector , { y : "110%" , duration : 1.2 , ease : o6 , force3D : …" at bounding box center [525, 327] width 916 height 447
paste textarea ".te-s3-b"
drag, startPoint x: 300, startPoint y: 264, endPoint x: 239, endPoint y: 263, distance: 60.5
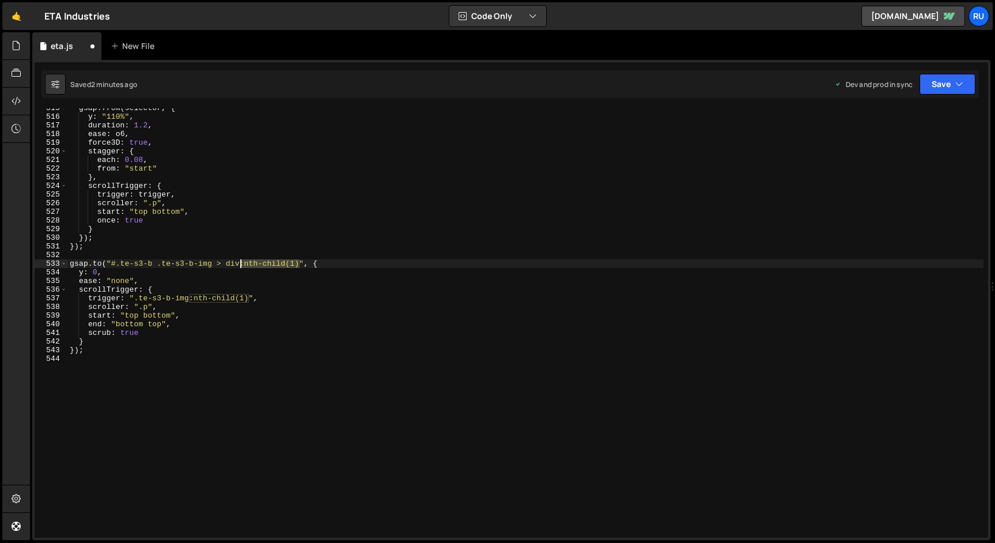
click at [239, 263] on div "gsap . from ( selector , { y : "110%" , duration : 1.2 , ease : o6 , force3D : …" at bounding box center [525, 327] width 916 height 447
click at [152, 264] on div "gsap . from ( selector , { y : "110%" , duration : 1.2 , ease : o6 , force3D : …" at bounding box center [525, 327] width 916 height 447
paste textarea ":nth-child(1)"
drag, startPoint x: 300, startPoint y: 263, endPoint x: 111, endPoint y: 263, distance: 189.6
click at [111, 263] on div "gsap . from ( selector , { y : "110%" , duration : 1.2 , ease : o6 , force3D : …" at bounding box center [525, 327] width 916 height 447
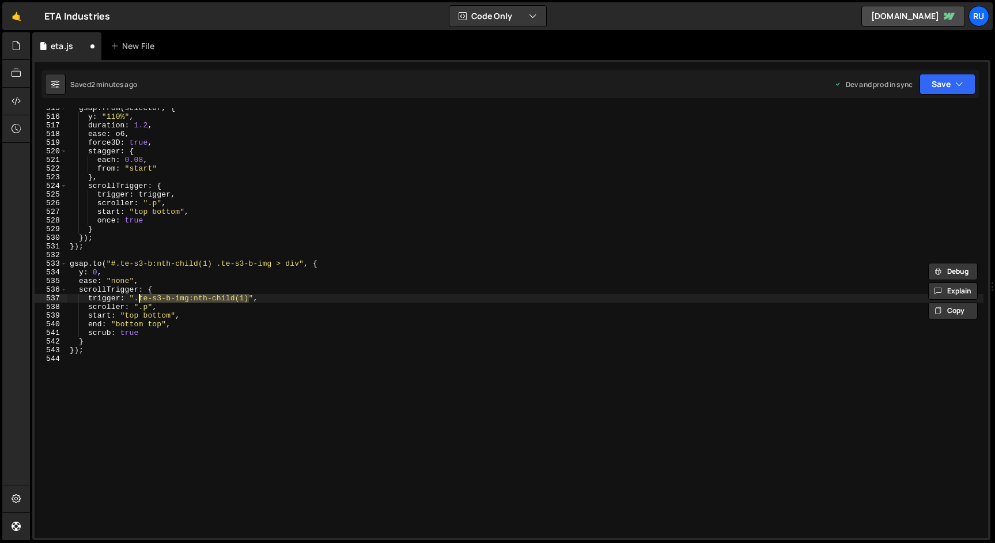
drag, startPoint x: 249, startPoint y: 299, endPoint x: 138, endPoint y: 300, distance: 111.2
click at [138, 300] on div "gsap . from ( selector , { y : "110%" , duration : 1.2 , ease : o6 , force3D : …" at bounding box center [525, 327] width 916 height 447
paste textarea "#.te-s3-b:nth-child(1) .te-s3-b-img > div"
click at [142, 298] on div "gsap . from ( selector , { y : "110%" , duration : 1.2 , ease : o6 , force3D : …" at bounding box center [525, 327] width 916 height 447
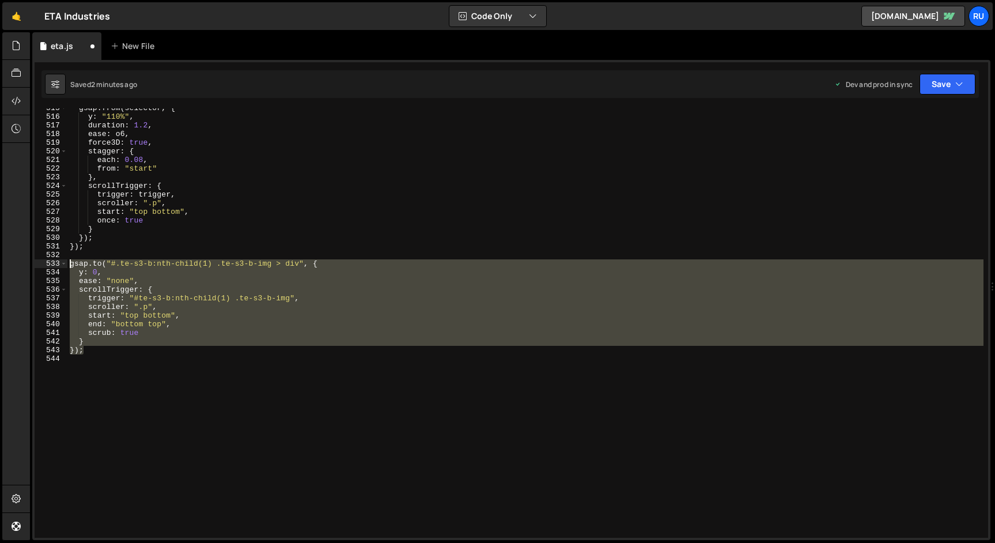
drag, startPoint x: 90, startPoint y: 350, endPoint x: 50, endPoint y: 264, distance: 94.6
click at [50, 264] on div "trigger: "#te-s3-b:nth-child(1) .te-s3-b-img", 515 516 517 518 519 520 521 522 …" at bounding box center [512, 322] width 954 height 429
type textarea "} });"
click at [112, 346] on div "gsap . from ( selector , { y : "110%" , duration : 1.2 , ease : o6 , force3D : …" at bounding box center [525, 327] width 916 height 447
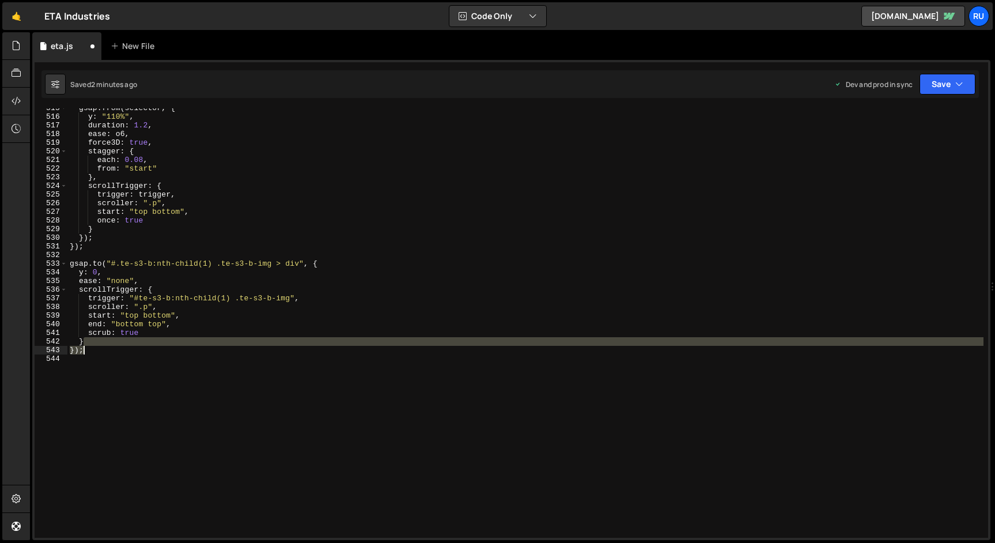
scroll to position [0, 0]
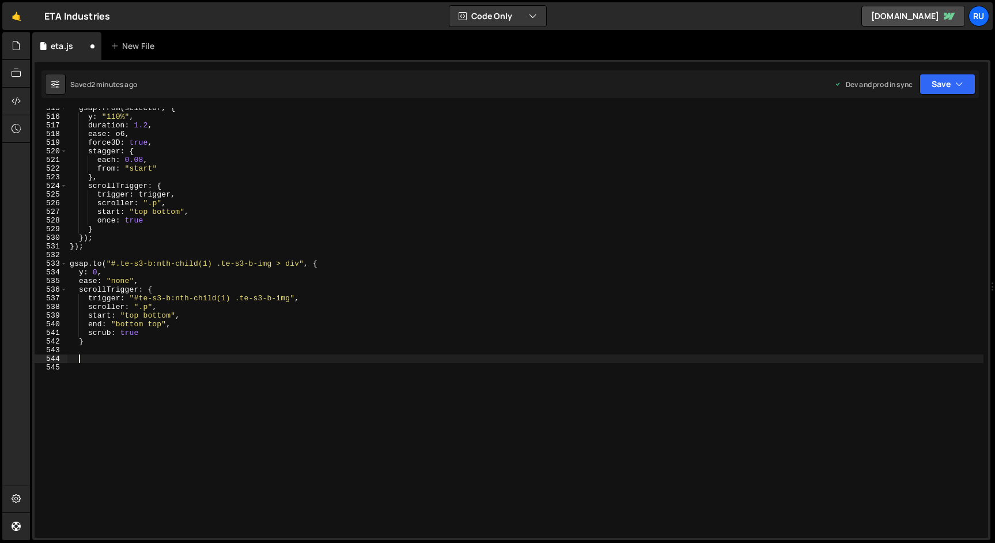
paste textarea "});"
type textarea "});"
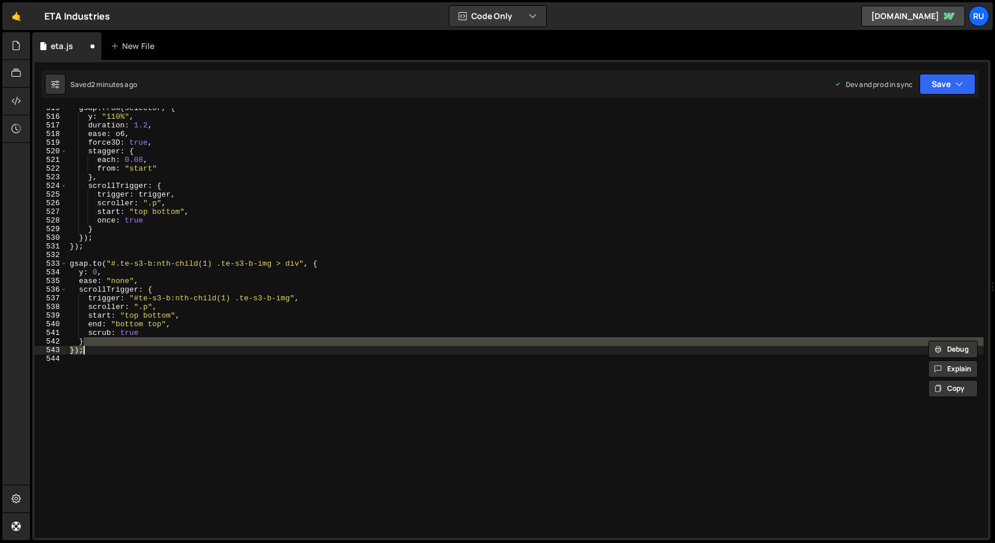
click at [125, 353] on div "gsap . from ( selector , { y : "110%" , duration : 1.2 , ease : o6 , force3D : …" at bounding box center [525, 322] width 916 height 429
type textarea "});"
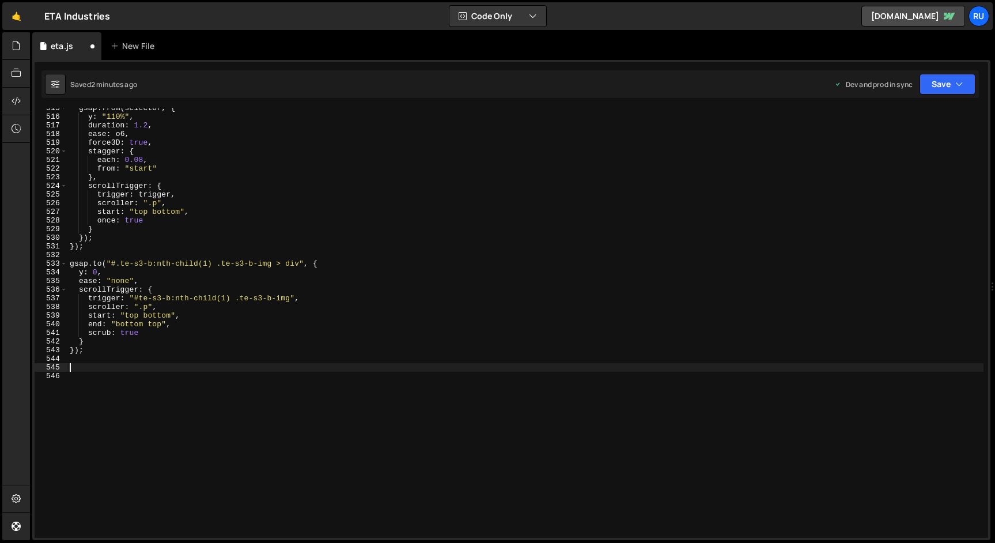
paste textarea "});"
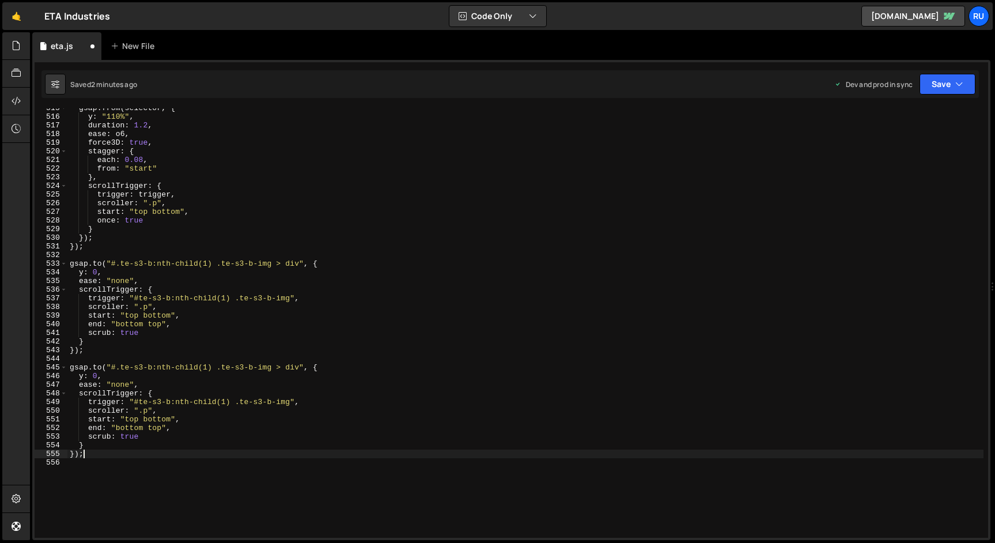
click at [206, 368] on div "gsap . from ( selector , { y : "110%" , duration : 1.2 , ease : o6 , force3D : …" at bounding box center [525, 327] width 916 height 447
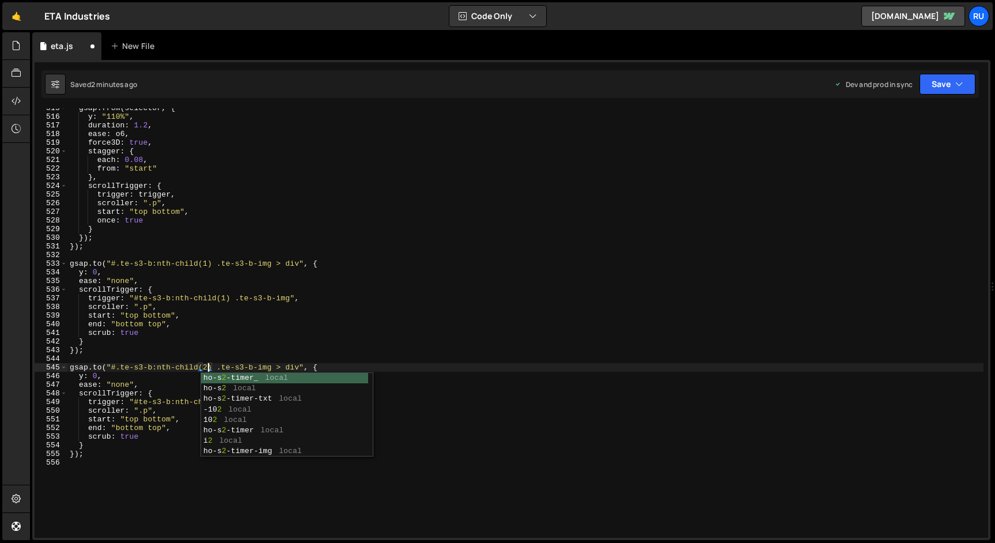
click at [232, 331] on div "gsap . from ( selector , { y : "110%" , duration : 1.2 , ease : o6 , force3D : …" at bounding box center [525, 327] width 916 height 447
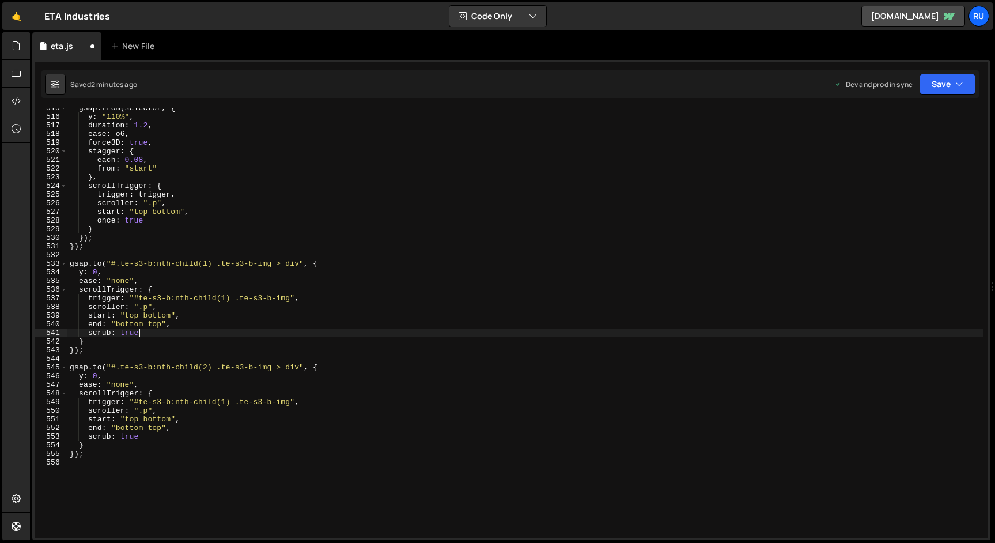
scroll to position [0, 5]
click at [226, 402] on div "gsap . from ( selector , { y : "110%" , duration : 1.2 , ease : o6 , force3D : …" at bounding box center [525, 327] width 916 height 447
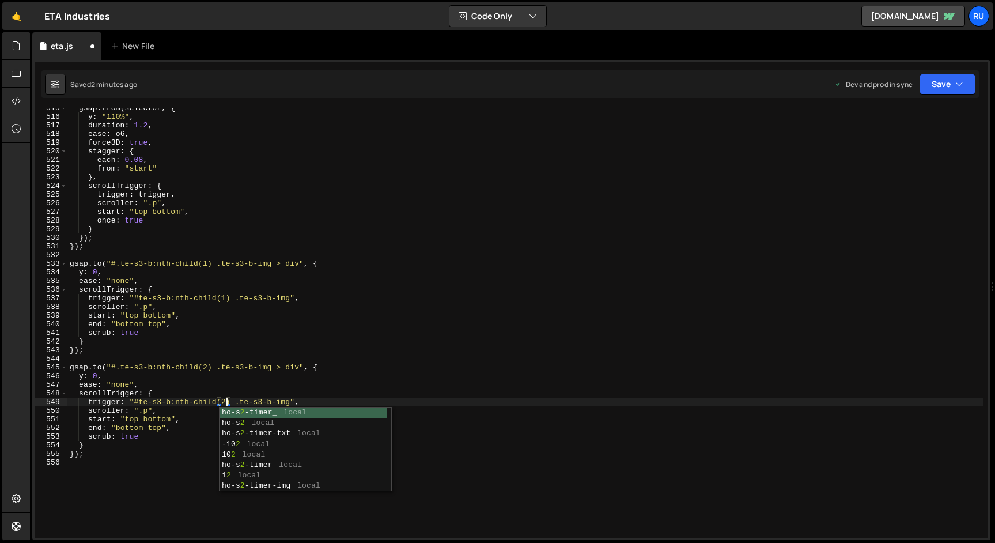
click at [372, 339] on div "gsap . from ( selector , { y : "110%" , duration : 1.2 , ease : o6 , force3D : …" at bounding box center [525, 327] width 916 height 447
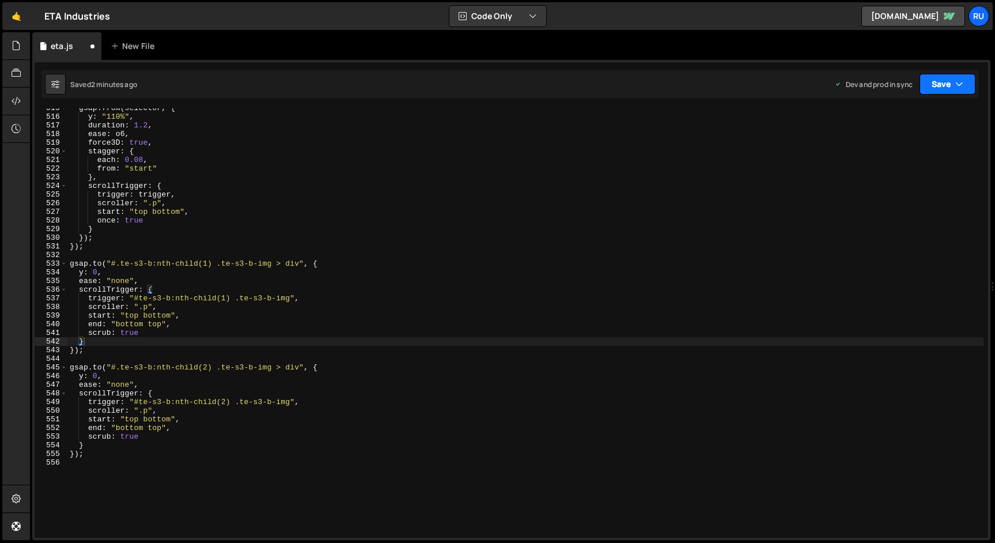
click at [941, 84] on button "Save" at bounding box center [948, 84] width 56 height 21
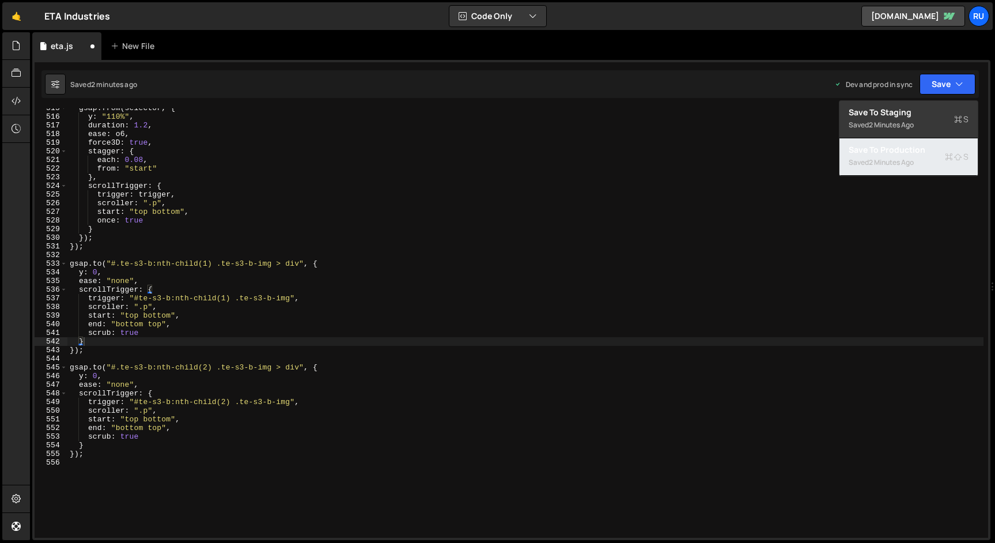
click at [935, 159] on div "Saved 2 minutes ago" at bounding box center [909, 163] width 120 height 14
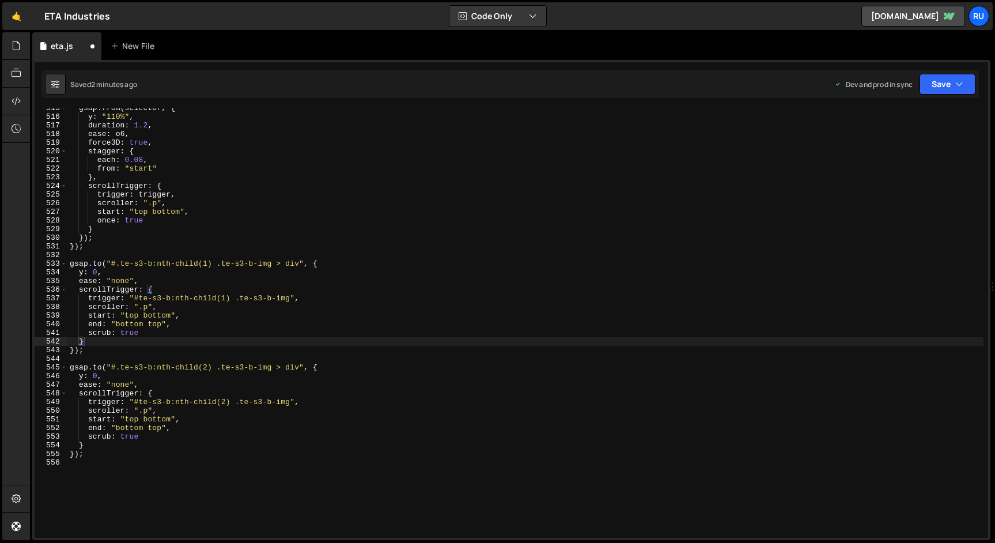
click at [156, 443] on div "gsap . from ( selector , { y : "110%" , duration : 1.2 , ease : o6 , force3D : …" at bounding box center [525, 327] width 916 height 447
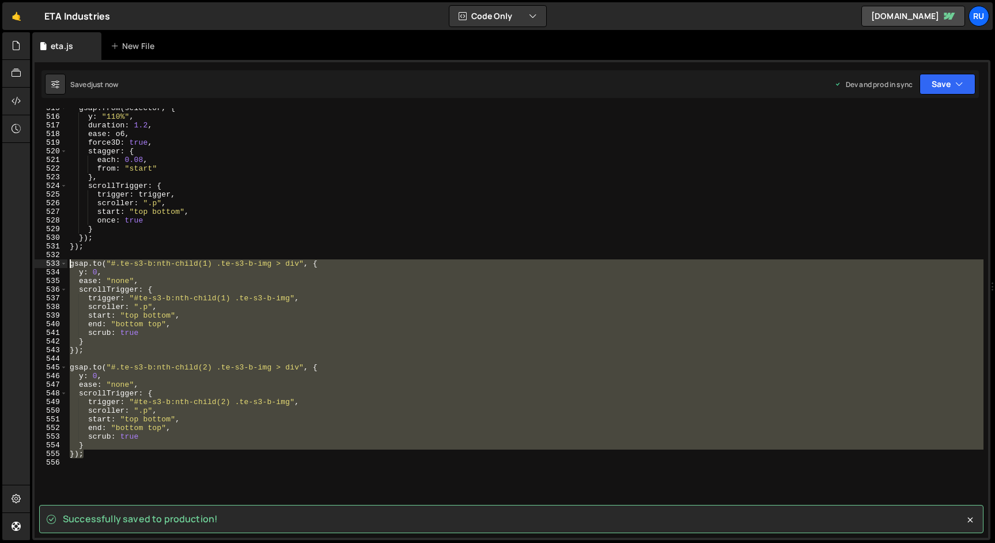
drag, startPoint x: 108, startPoint y: 452, endPoint x: 32, endPoint y: 261, distance: 205.1
click at [32, 261] on div "Successfully saved to production! } 515 516 517 518 519 520 521 522 523 524 525…" at bounding box center [511, 300] width 958 height 480
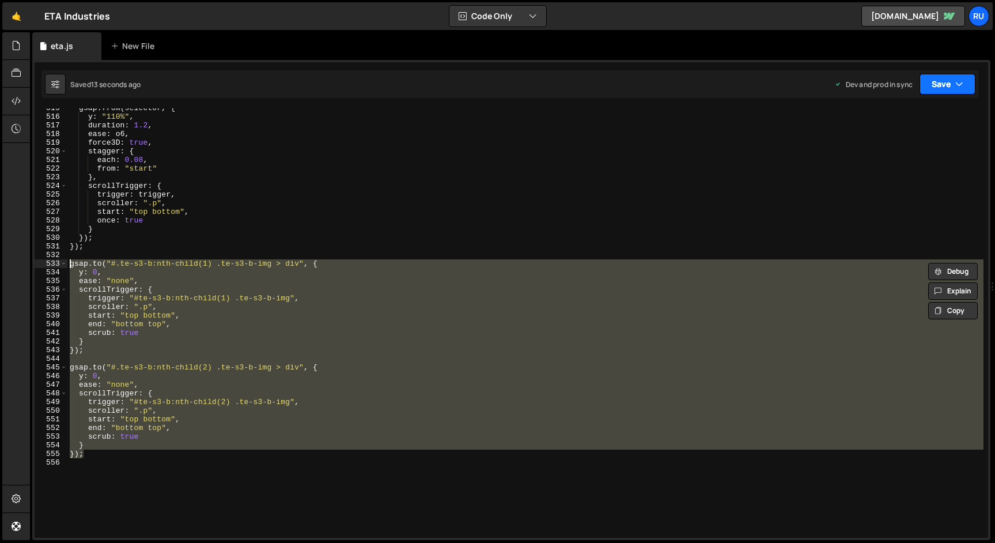
click at [948, 94] on button "Save" at bounding box center [948, 84] width 56 height 21
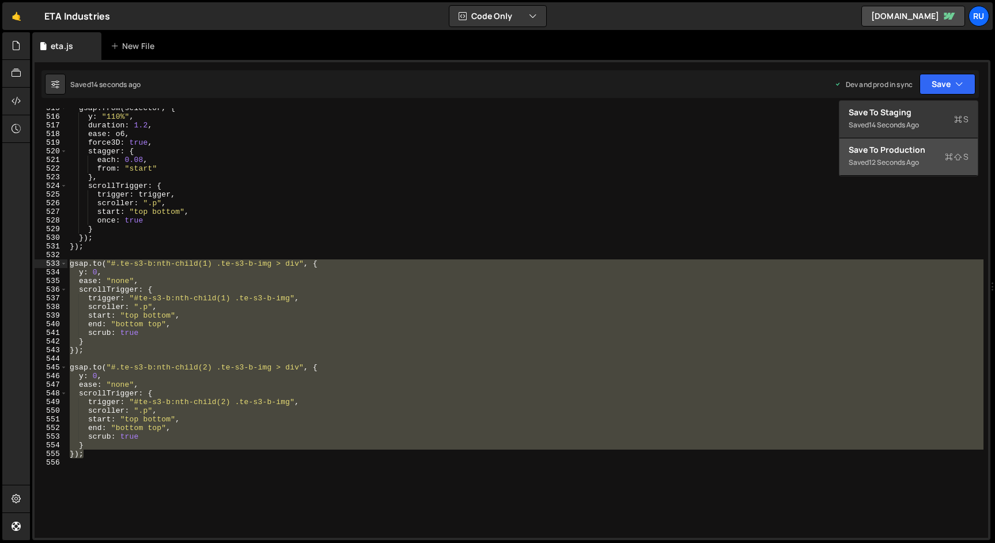
click at [908, 168] on div "Saved 12 seconds ago" at bounding box center [909, 163] width 120 height 14
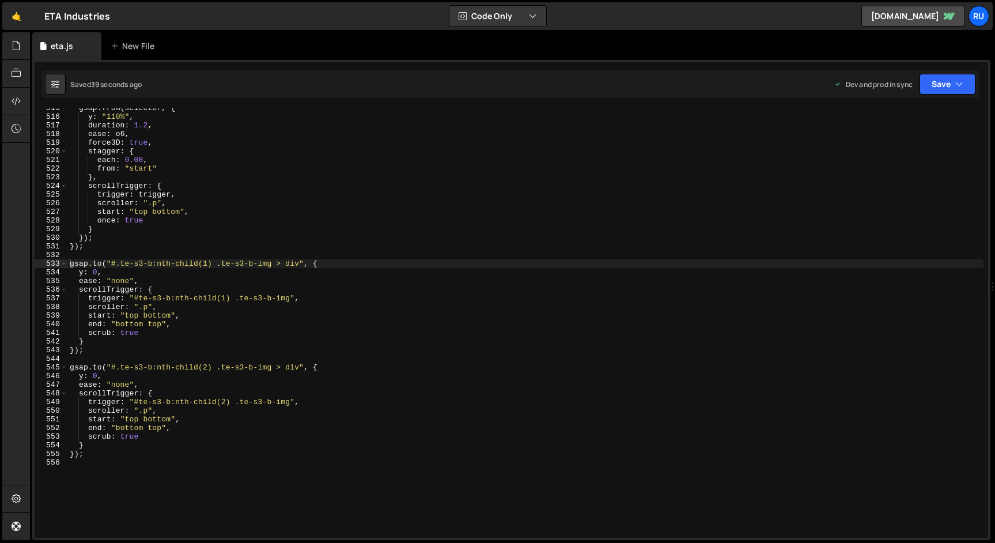
click at [148, 285] on div "gsap . from ( selector , { y : "110%" , duration : 1.2 , ease : o6 , force3D : …" at bounding box center [525, 327] width 916 height 447
click at [120, 265] on div "gsap . from ( selector , { y : "110%" , duration : 1.2 , ease : o6 , force3D : …" at bounding box center [525, 327] width 916 height 447
click at [119, 367] on div "gsap . from ( selector , { y : "110%" , duration : 1.2 , ease : o6 , force3D : …" at bounding box center [525, 327] width 916 height 447
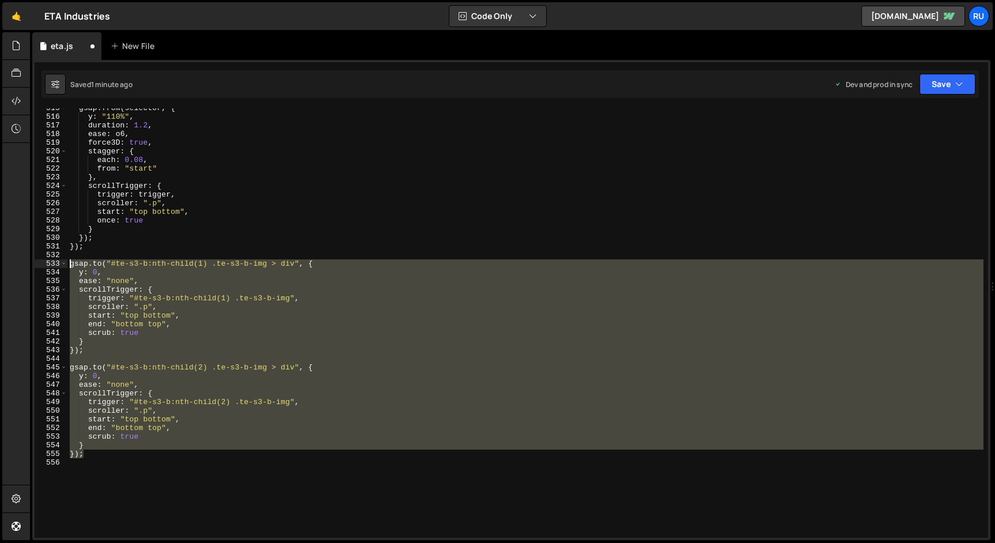
drag, startPoint x: 90, startPoint y: 456, endPoint x: 37, endPoint y: 261, distance: 202.4
click at [37, 261] on div "[DOMAIN_NAME]("#te-s3-b:nth-child(2) .te-s3-b-img > div", { 515 516 517 518 519…" at bounding box center [512, 322] width 954 height 429
paste textarea "});"
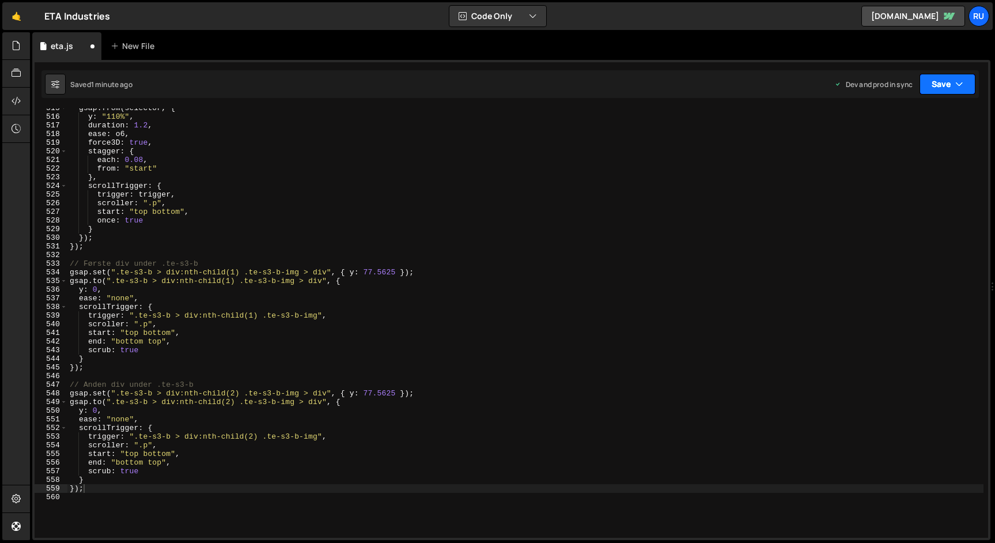
click at [947, 83] on button "Save" at bounding box center [948, 84] width 56 height 21
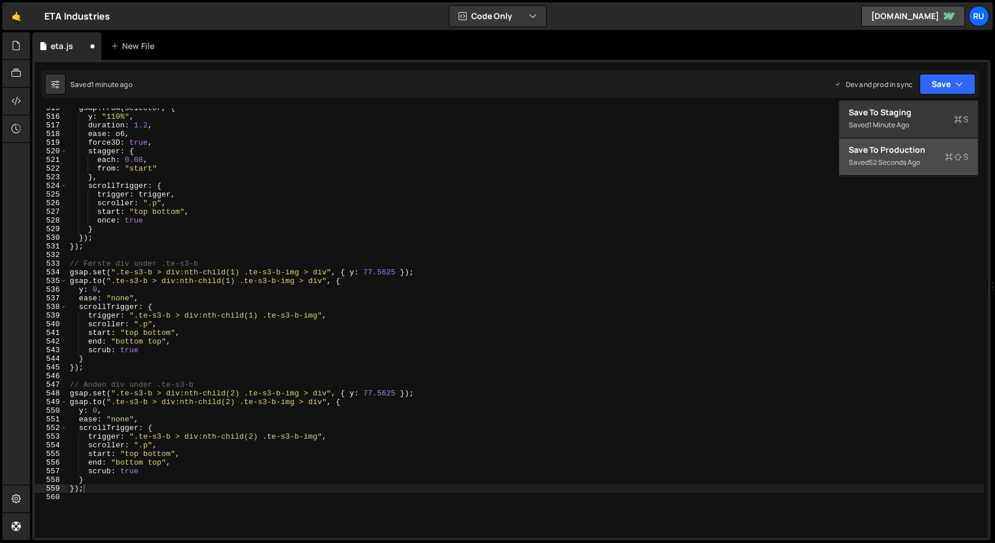
click at [928, 149] on div "Save to Production S" at bounding box center [909, 150] width 120 height 12
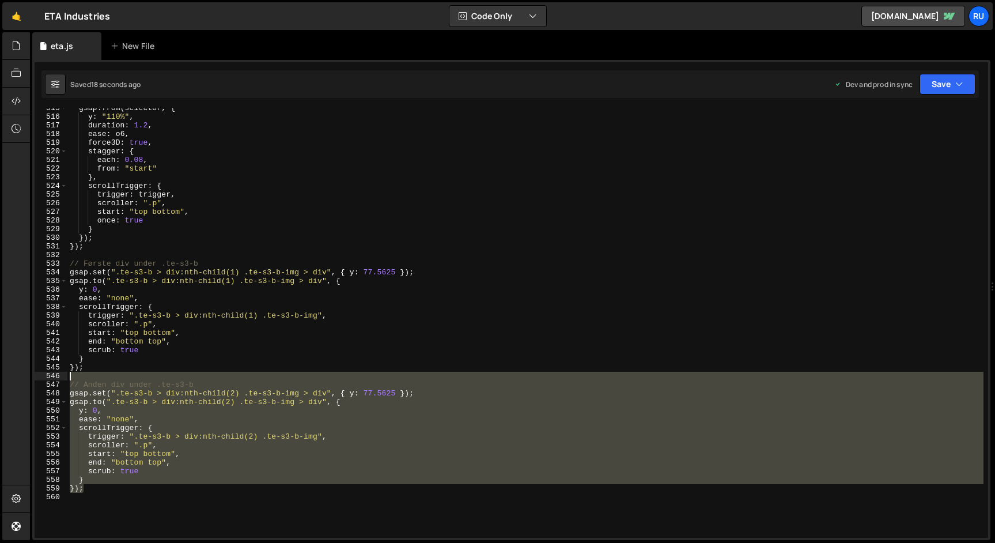
drag, startPoint x: 95, startPoint y: 488, endPoint x: 31, endPoint y: 380, distance: 125.8
click at [31, 380] on div "Files New File Javascript files 1 eta.js 0 CSS files Copy share link Edit File …" at bounding box center [512, 286] width 965 height 508
type textarea "// Anden div under .te-s3-b"
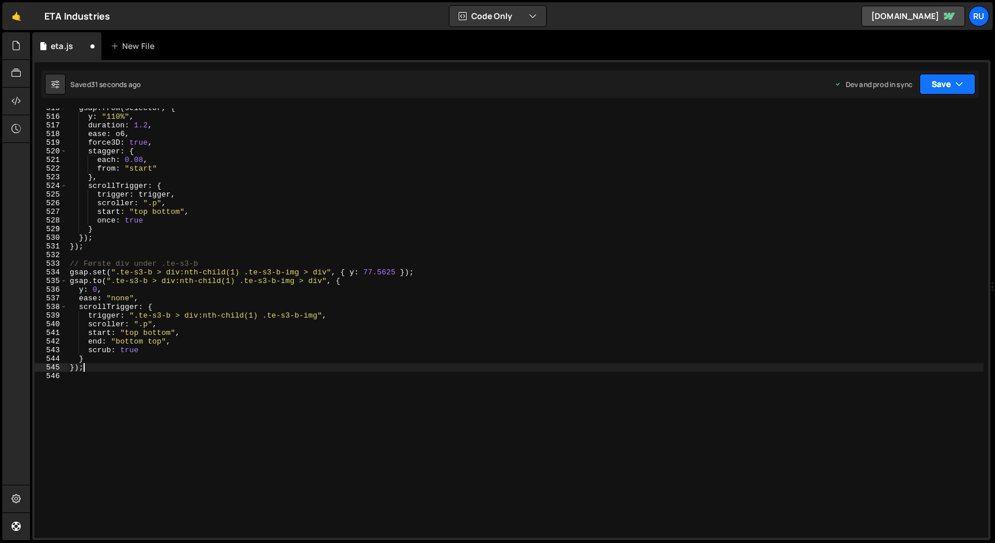
click at [939, 90] on button "Save" at bounding box center [948, 84] width 56 height 21
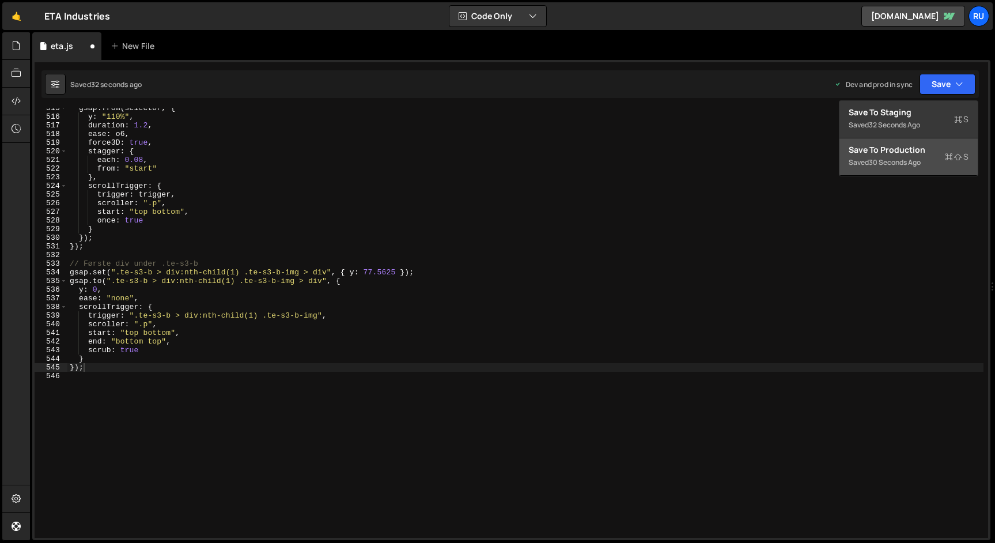
click at [931, 160] on div "Saved 30 seconds ago" at bounding box center [909, 163] width 120 height 14
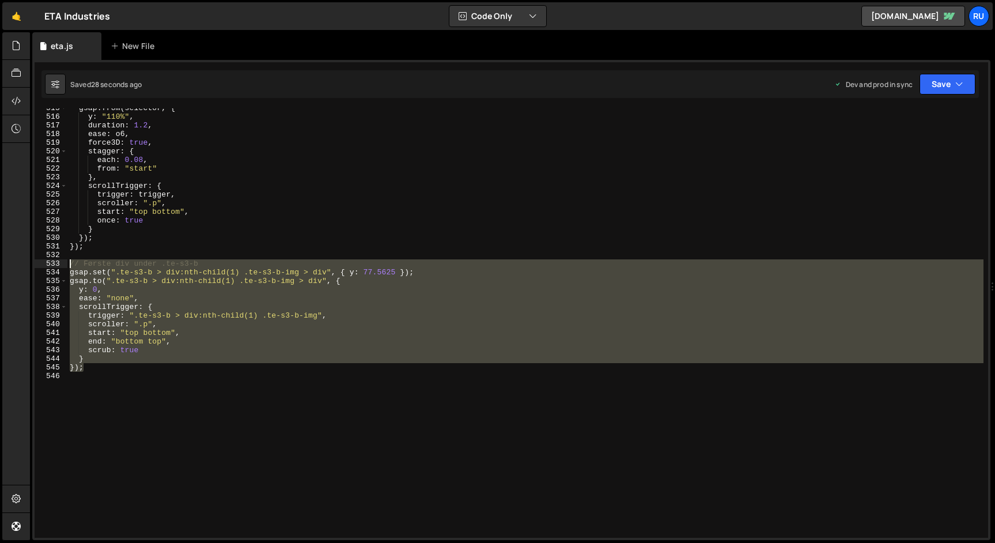
drag, startPoint x: 91, startPoint y: 368, endPoint x: 50, endPoint y: 263, distance: 112.0
click at [50, 263] on div "}); 515 516 517 518 519 520 521 522 523 524 525 526 527 528 529 530 531 532 533…" at bounding box center [512, 322] width 954 height 429
click at [281, 280] on div "gsap . from ( selector , { y : "110%" , duration : 1.2 , ease : o6 , force3D : …" at bounding box center [525, 322] width 916 height 429
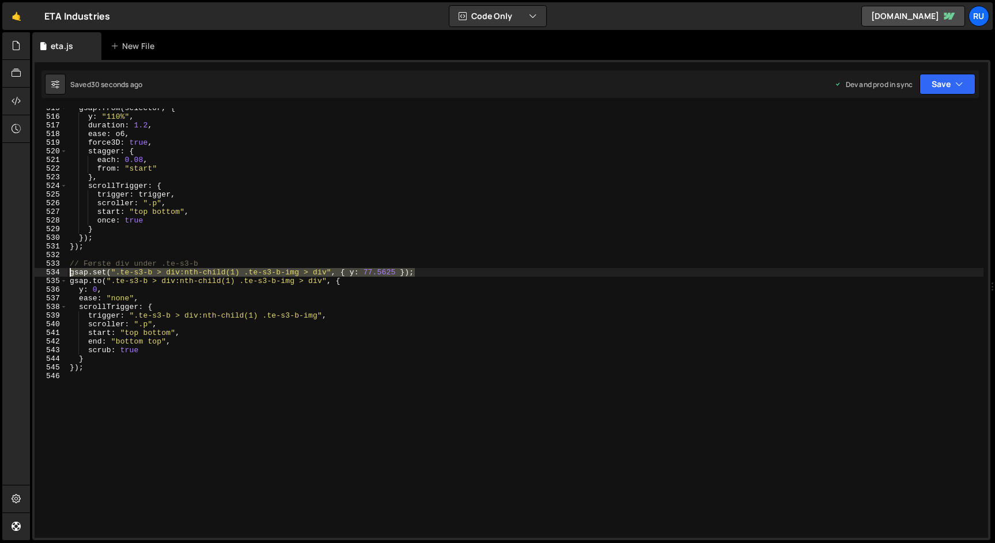
drag, startPoint x: 429, startPoint y: 269, endPoint x: 46, endPoint y: 271, distance: 383.2
click at [46, 271] on div "[DOMAIN_NAME](".te-s3-b > div:nth-child(1) .te-s3-b-img > div", { 515 516 517 5…" at bounding box center [512, 322] width 954 height 429
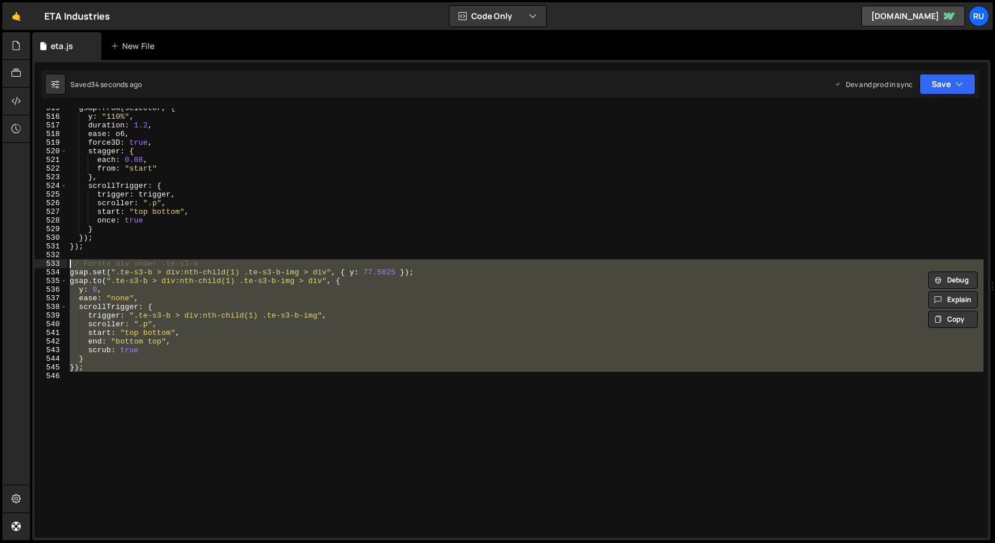
drag, startPoint x: 103, startPoint y: 372, endPoint x: 44, endPoint y: 264, distance: 122.7
click at [44, 264] on div "gsap.set(".te-s3-b > div:nth-child(1) .te-s3-b-img > div", { y: 77.5625 }); 515…" at bounding box center [512, 322] width 954 height 429
type textarea "// Første div under .te-s3-b gsap.set(".te-s3-b > div:nth-child(1) .te-s3-b-img…"
click at [339, 259] on div "gsap . from ( selector , { y : "110%" , duration : 1.2 , ease : o6 , force3D : …" at bounding box center [525, 327] width 916 height 447
